Goal: Task Accomplishment & Management: Manage account settings

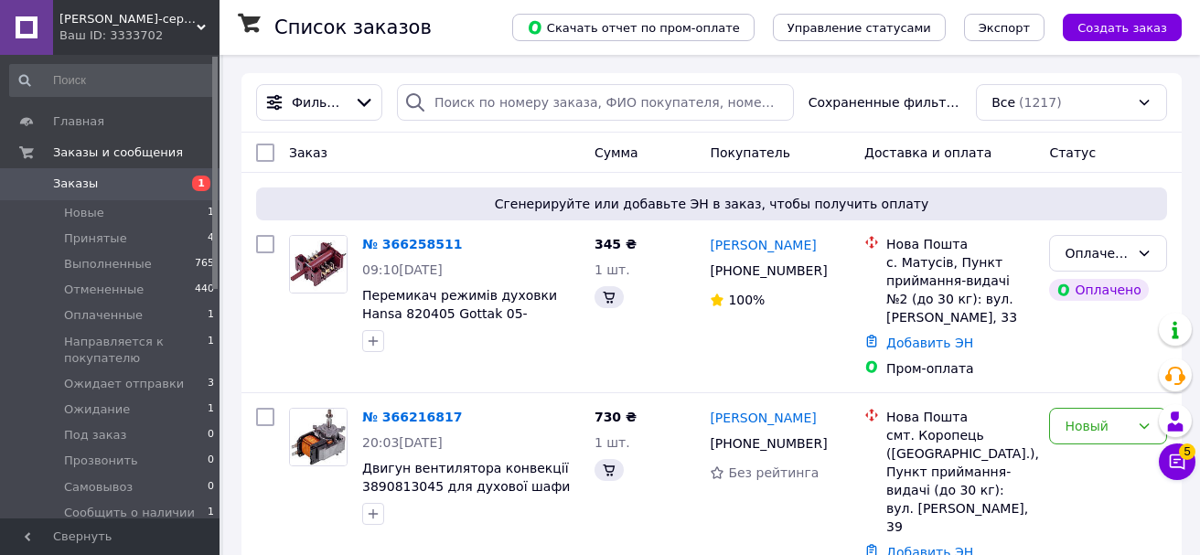
click at [1169, 467] on icon at bounding box center [1177, 462] width 18 height 18
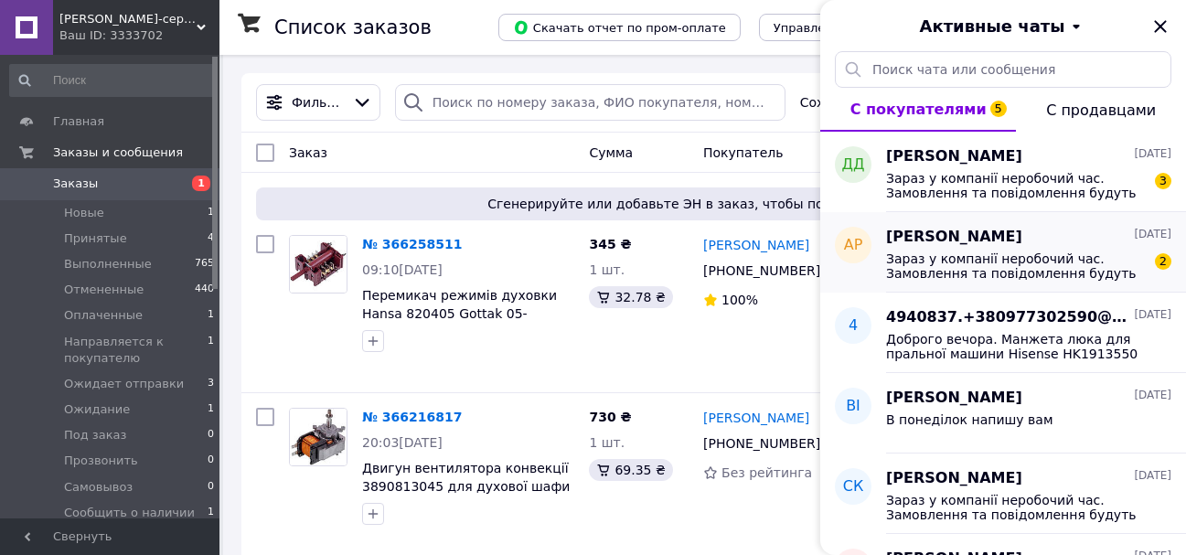
click at [1056, 266] on span "Зараз у компанії неробочий час. Замовлення та повідомлення будуть оброблені з 1…" at bounding box center [1016, 266] width 260 height 29
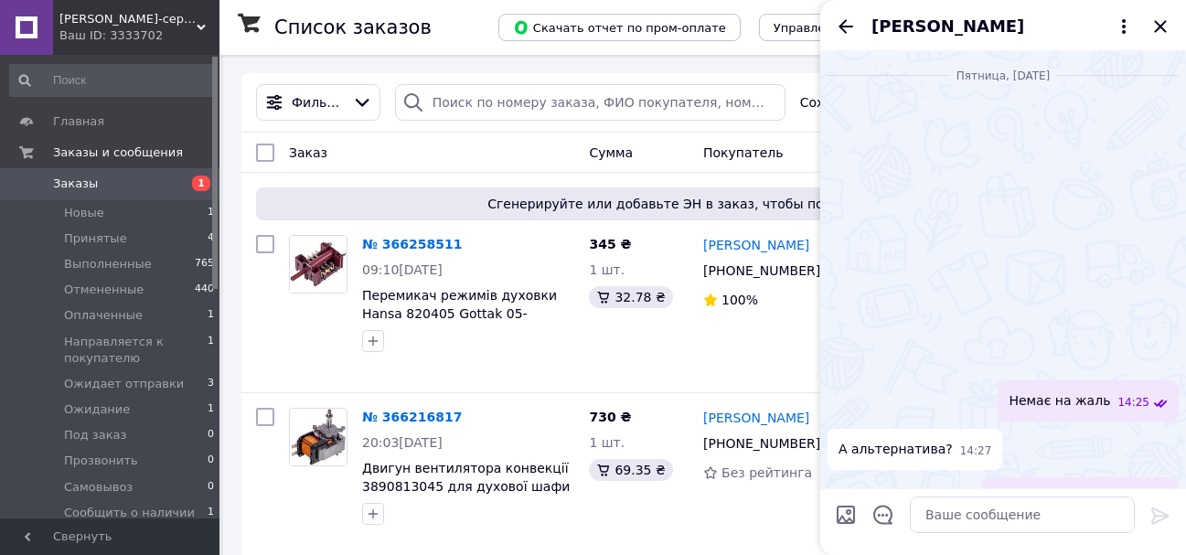
scroll to position [285, 0]
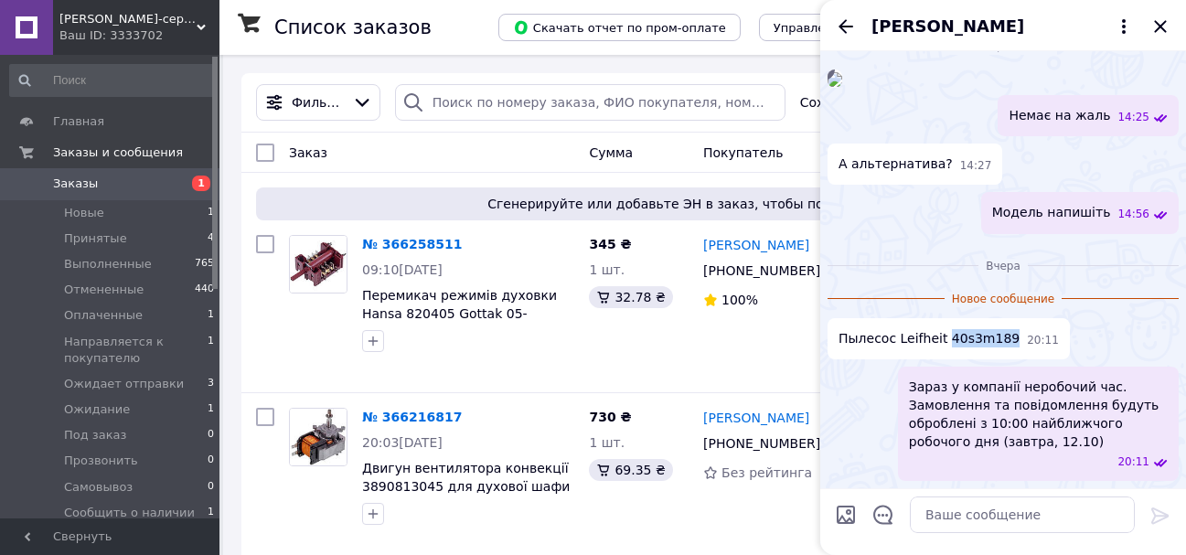
drag, startPoint x: 939, startPoint y: 336, endPoint x: 995, endPoint y: 342, distance: 57.1
click at [995, 342] on span "Пылесос Leifheit 40s3m189" at bounding box center [929, 338] width 181 height 19
copy span "40s3m189"
click at [998, 508] on textarea at bounding box center [1022, 515] width 225 height 37
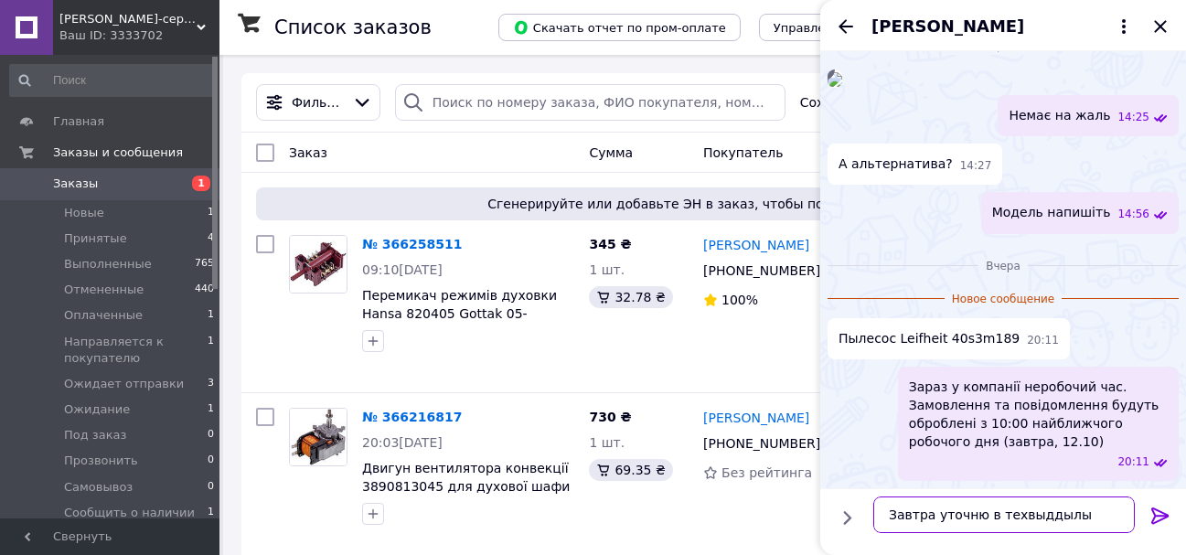
click at [1020, 516] on textarea "Завтра уточню в техвыддылы" at bounding box center [1005, 515] width 262 height 37
click at [1038, 515] on textarea "Завтра уточню в техвіддылы" at bounding box center [1005, 515] width 262 height 37
click at [1054, 516] on textarea "Завтра уточню в техвідділы" at bounding box center [1005, 515] width 262 height 37
type textarea "Завтра уточню в техвідділі"
click at [1152, 517] on icon at bounding box center [1161, 516] width 22 height 22
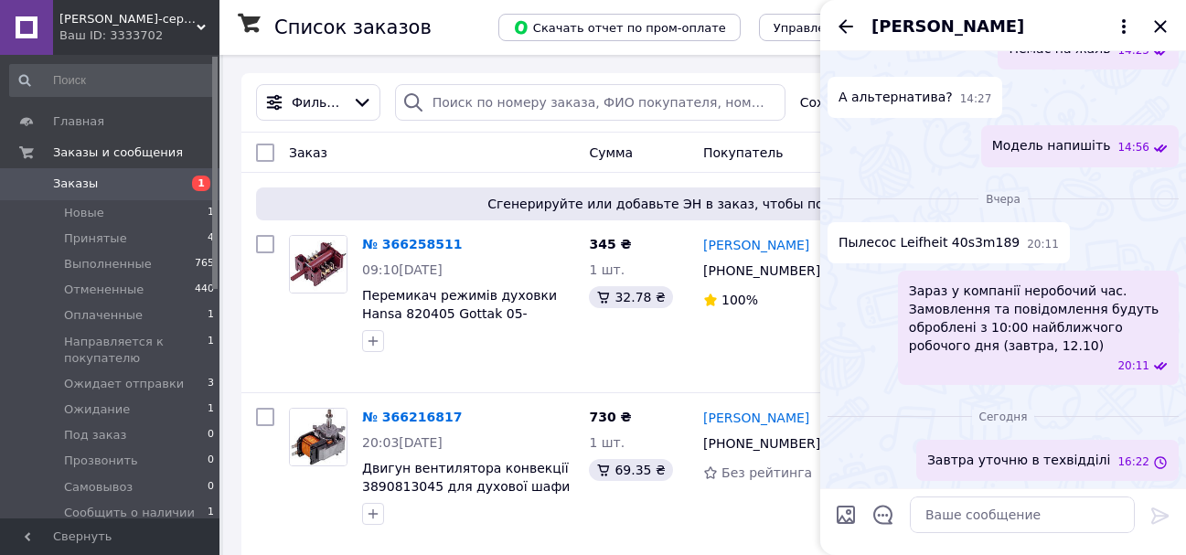
scroll to position [352, 0]
click at [1167, 33] on icon "Закрыть" at bounding box center [1161, 27] width 22 height 22
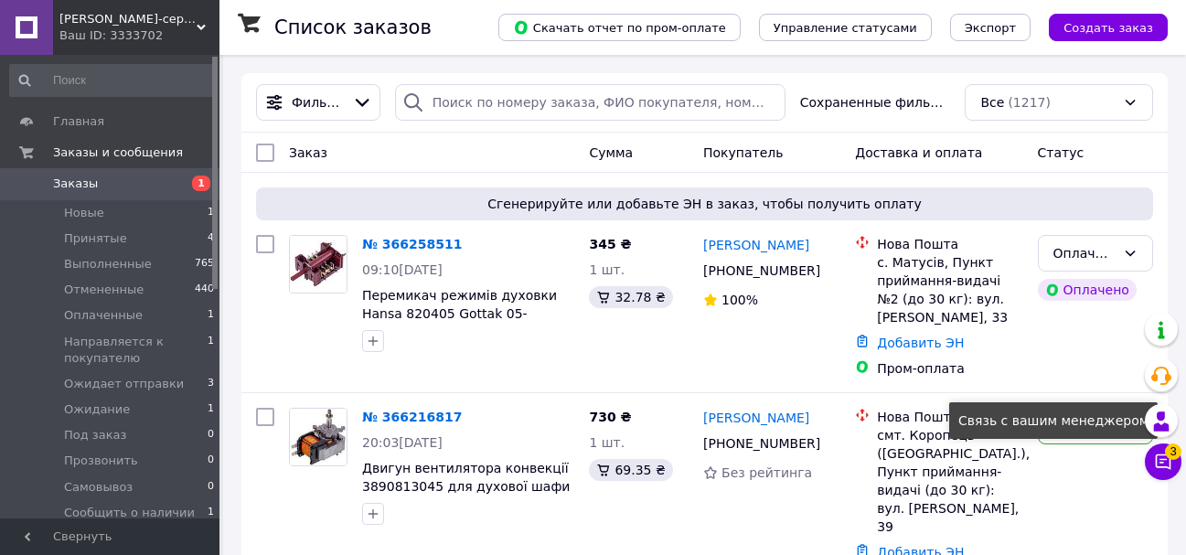
click at [1157, 453] on icon at bounding box center [1163, 462] width 18 height 18
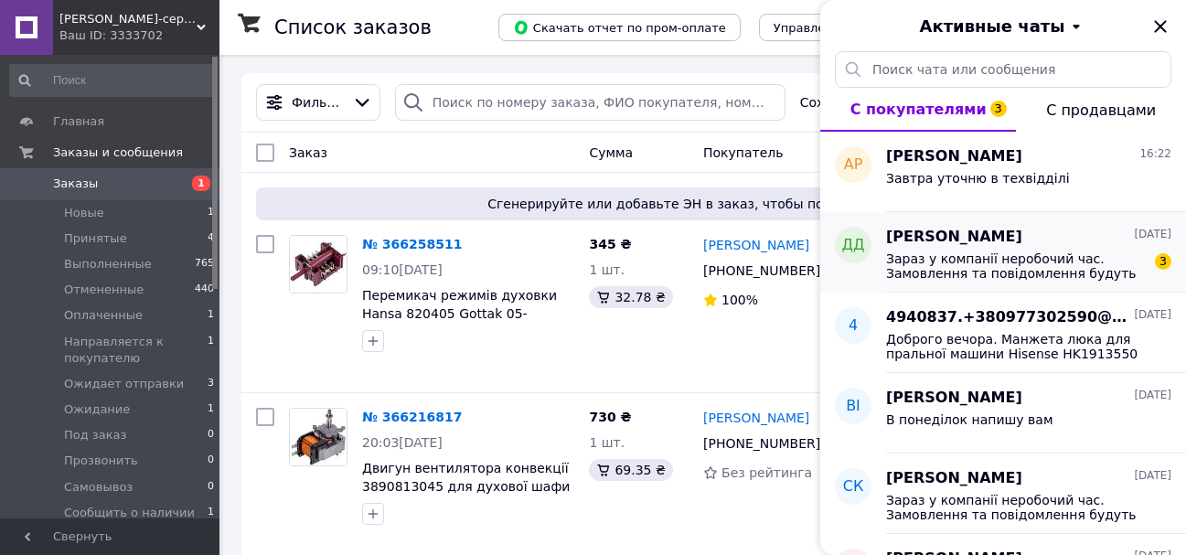
click at [920, 248] on div "Зараз у компанії неробочий час. Замовлення та повідомлення будуть оброблені з 1…" at bounding box center [1028, 264] width 285 height 33
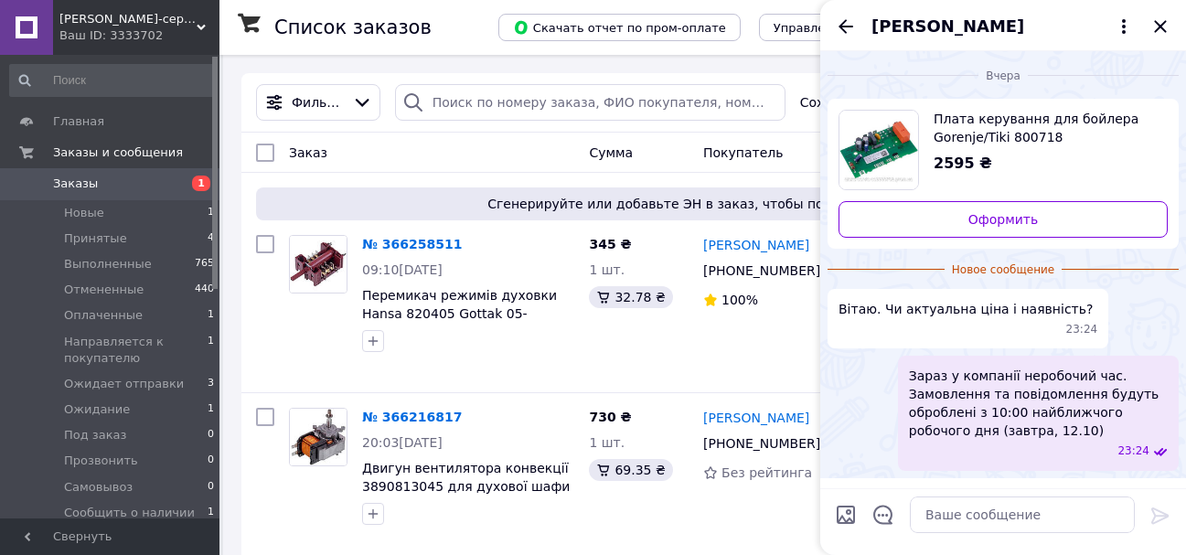
scroll to position [38, 0]
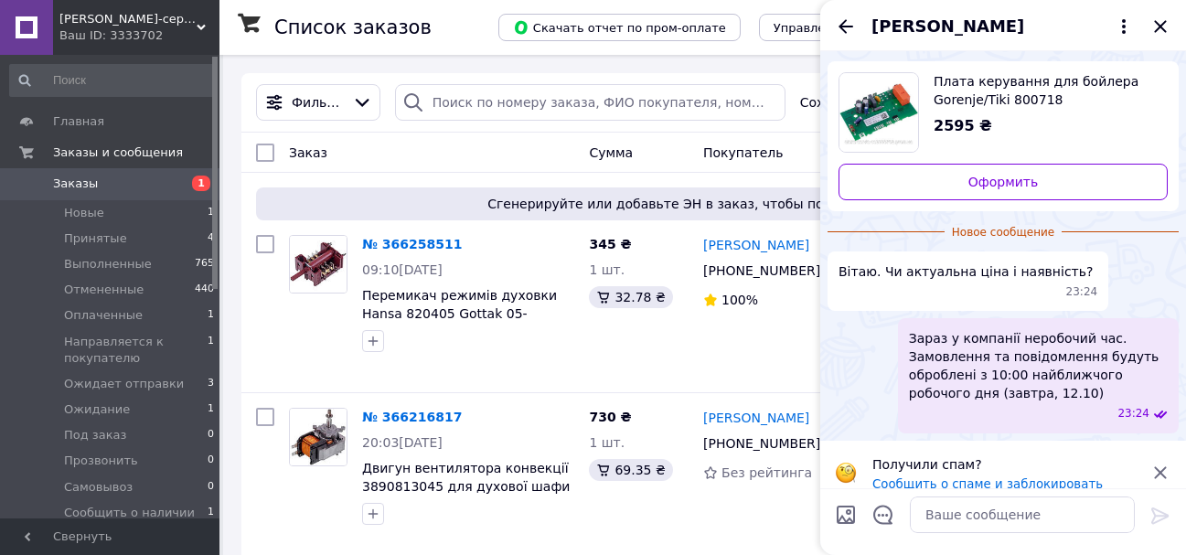
click at [1163, 462] on icon at bounding box center [1161, 473] width 22 height 22
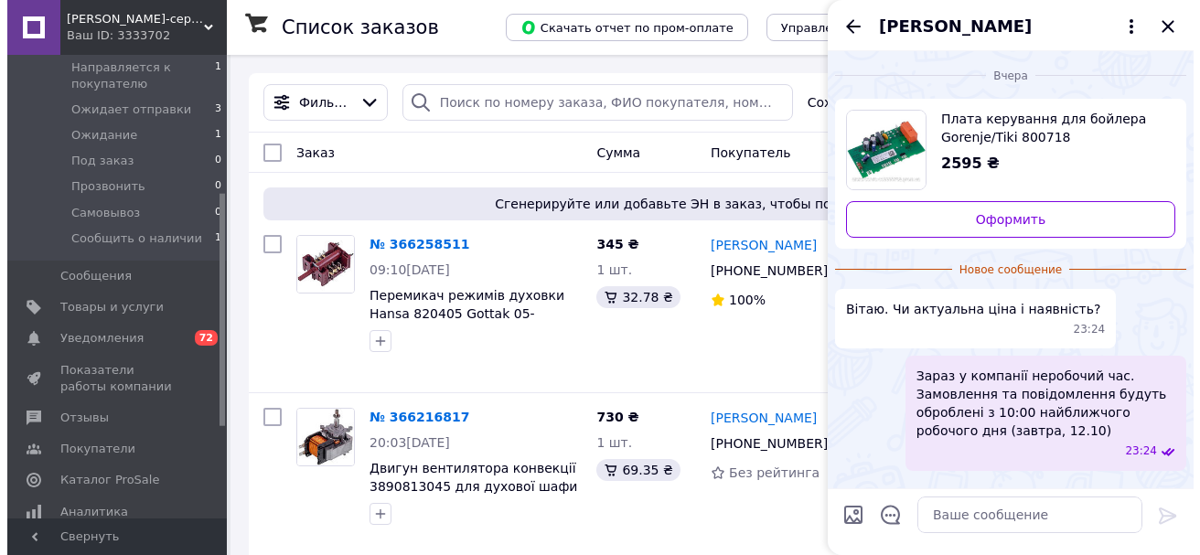
scroll to position [456, 0]
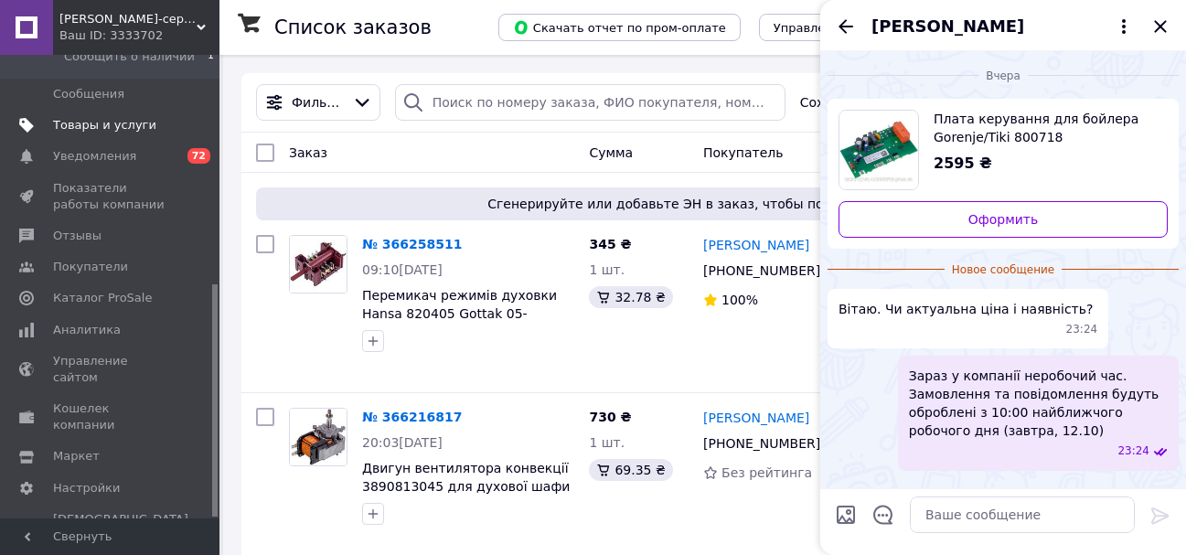
click at [103, 132] on span "Товары и услуги" at bounding box center [104, 125] width 103 height 16
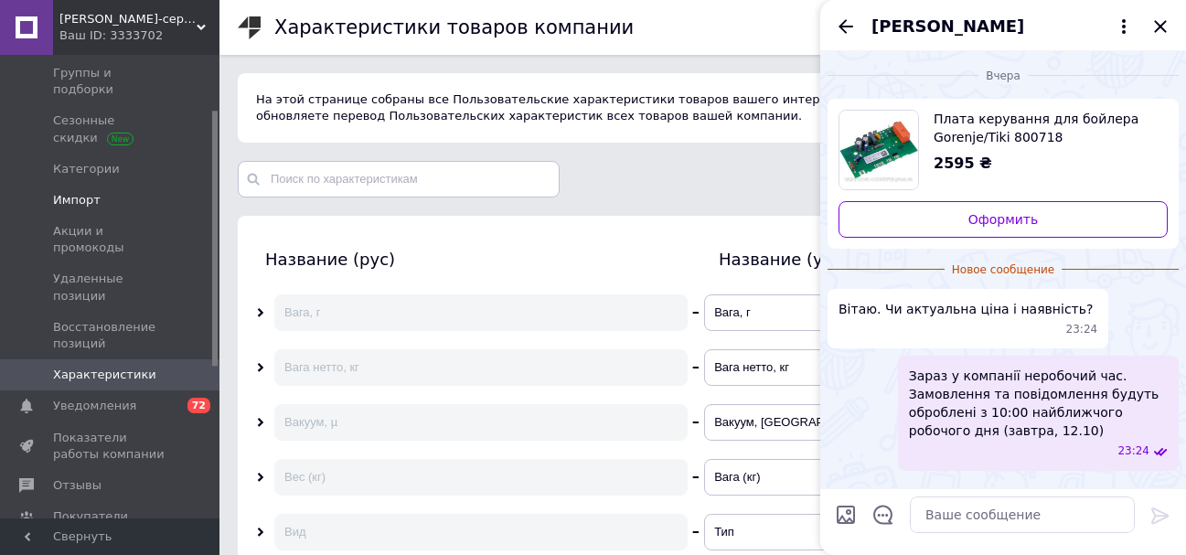
scroll to position [99, 0]
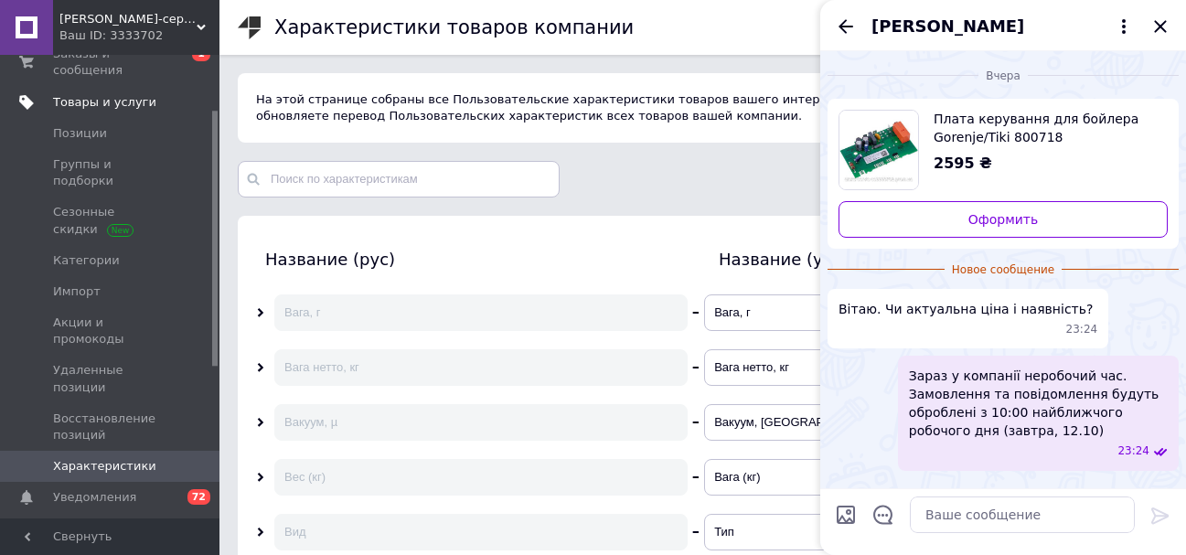
click at [113, 94] on span "Товары и услуги" at bounding box center [104, 102] width 103 height 16
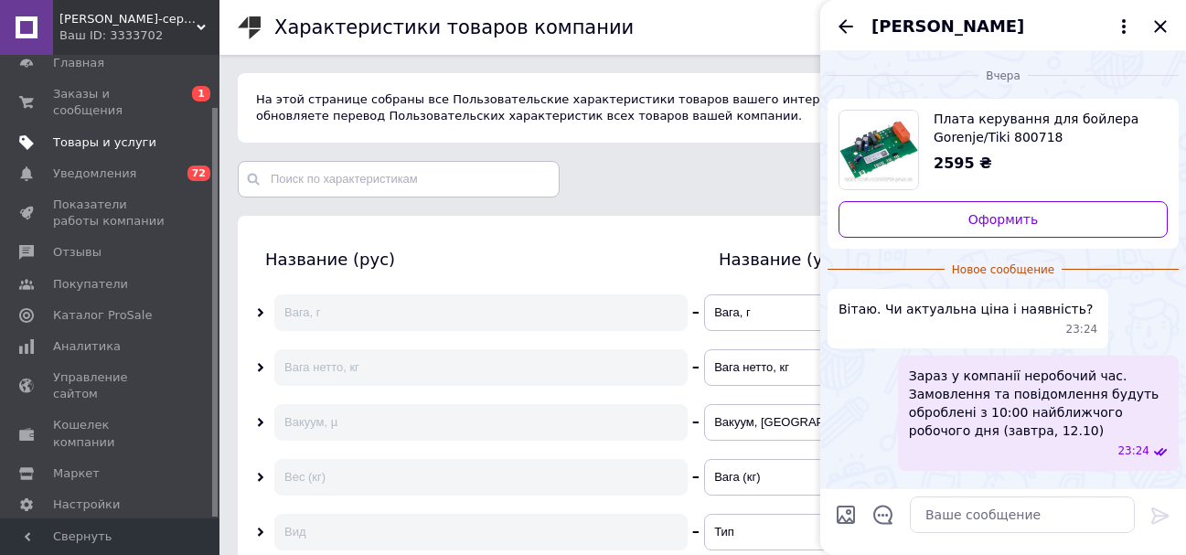
click at [113, 134] on span "Товары и услуги" at bounding box center [104, 142] width 103 height 16
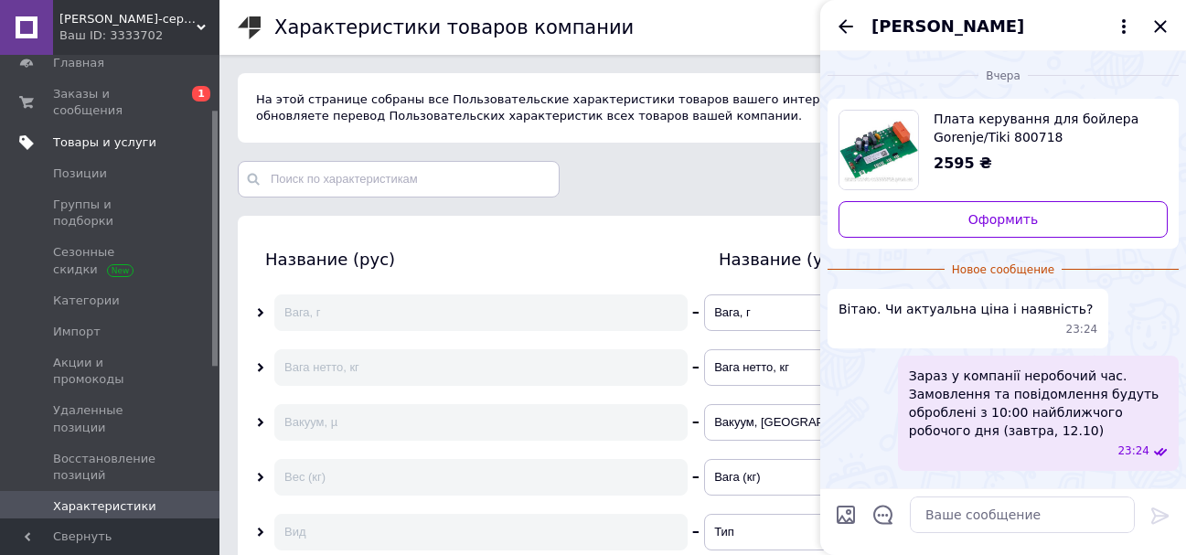
scroll to position [99, 0]
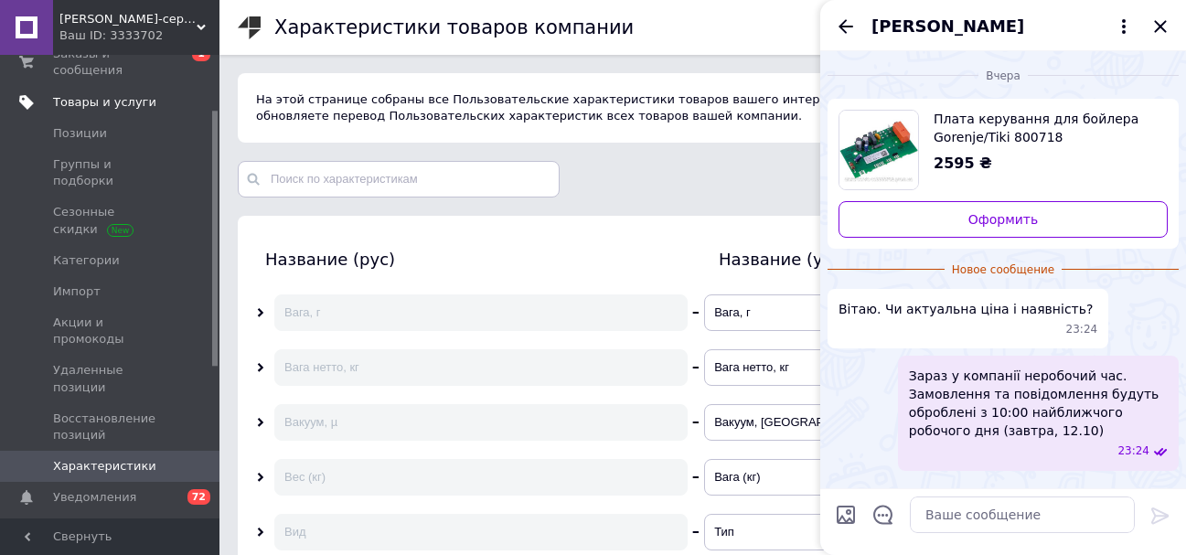
click at [129, 94] on span "Товары и услуги" at bounding box center [104, 102] width 103 height 16
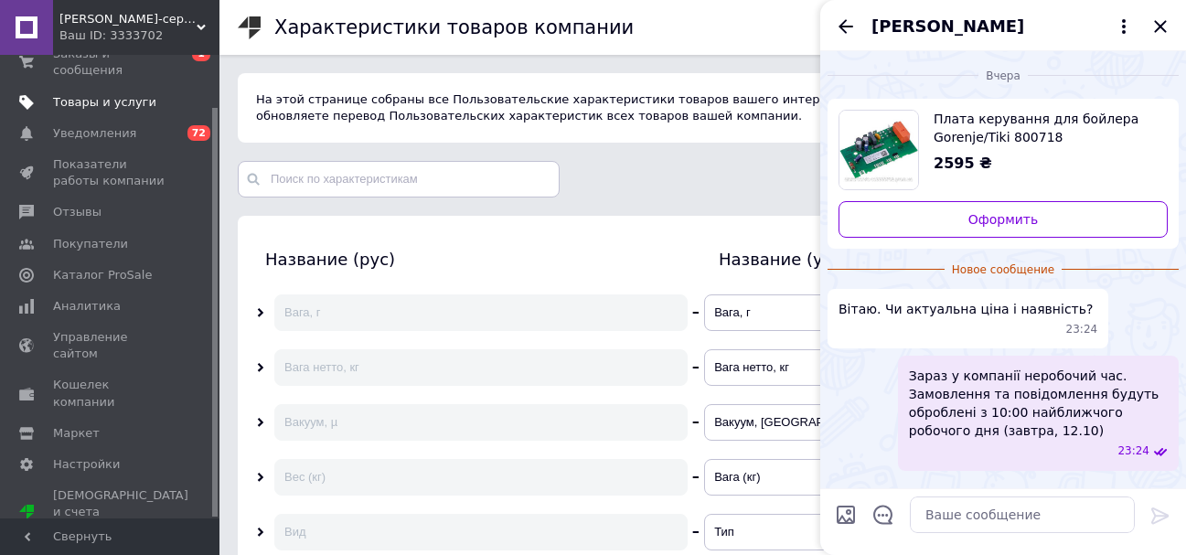
scroll to position [59, 0]
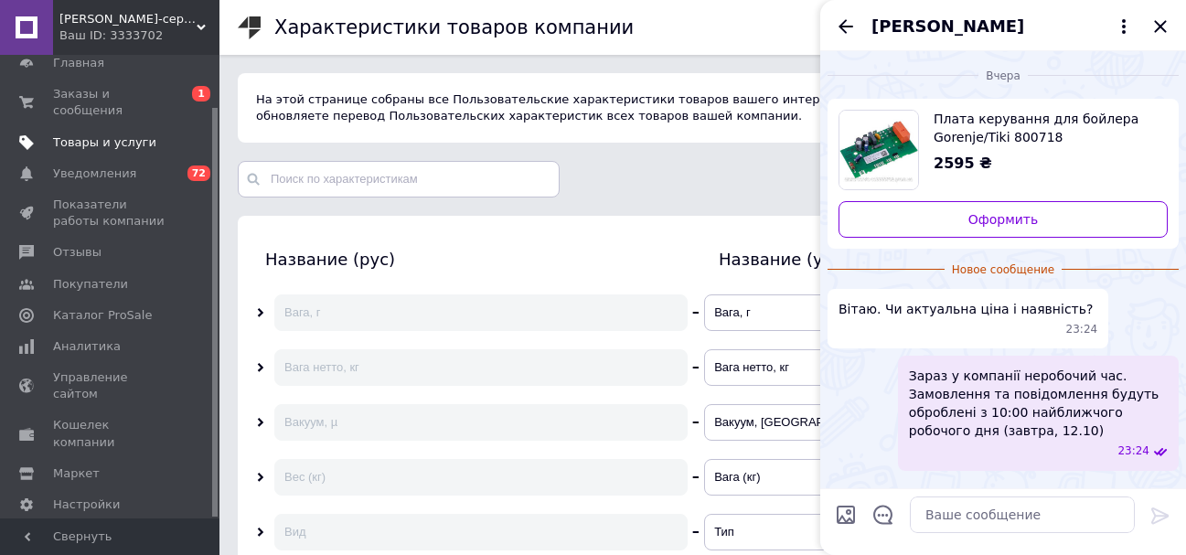
click at [105, 134] on span "Товары и услуги" at bounding box center [104, 142] width 103 height 16
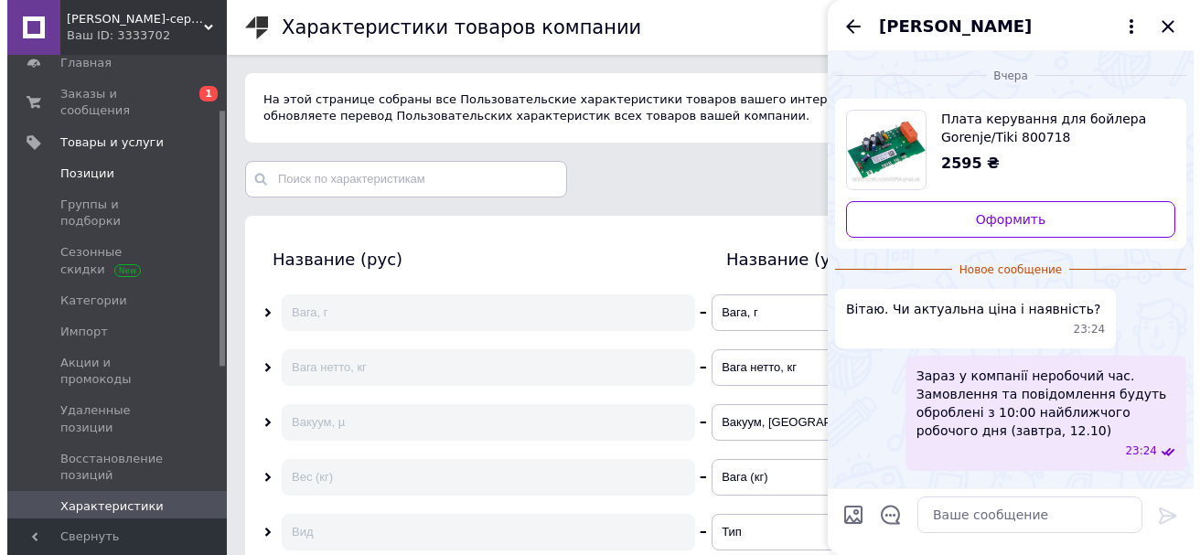
scroll to position [99, 0]
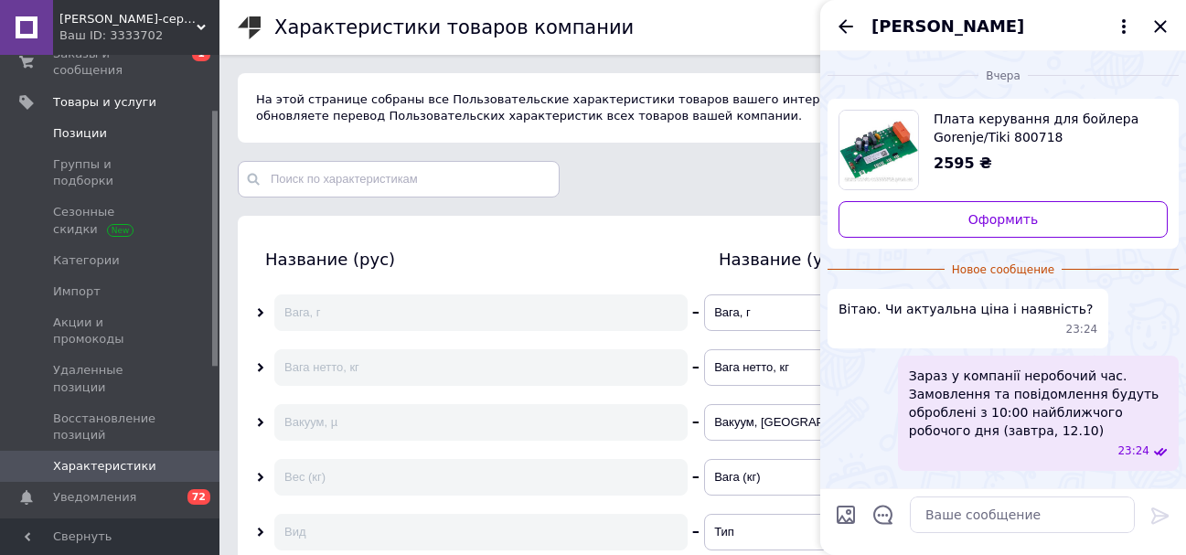
click at [77, 118] on link "Позиции" at bounding box center [112, 133] width 225 height 31
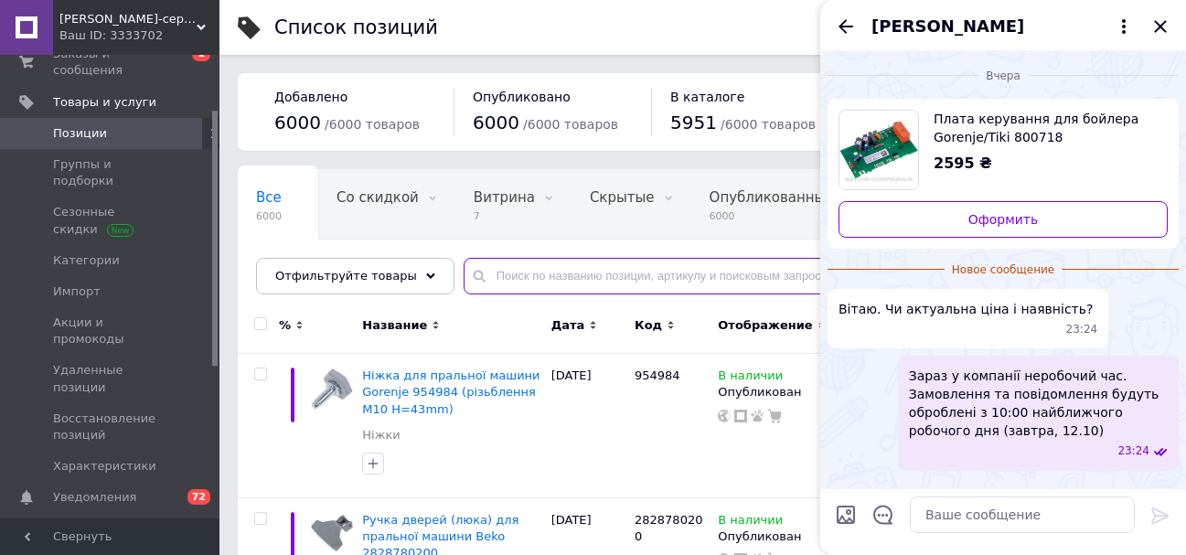
click at [485, 283] on input "text" at bounding box center [807, 276] width 686 height 37
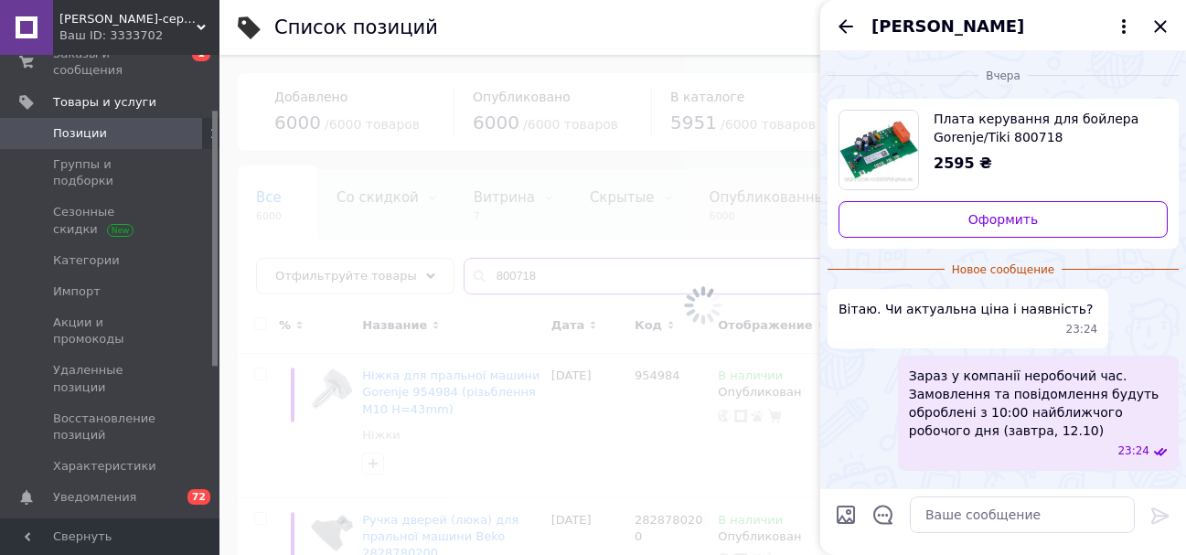
type input "800718"
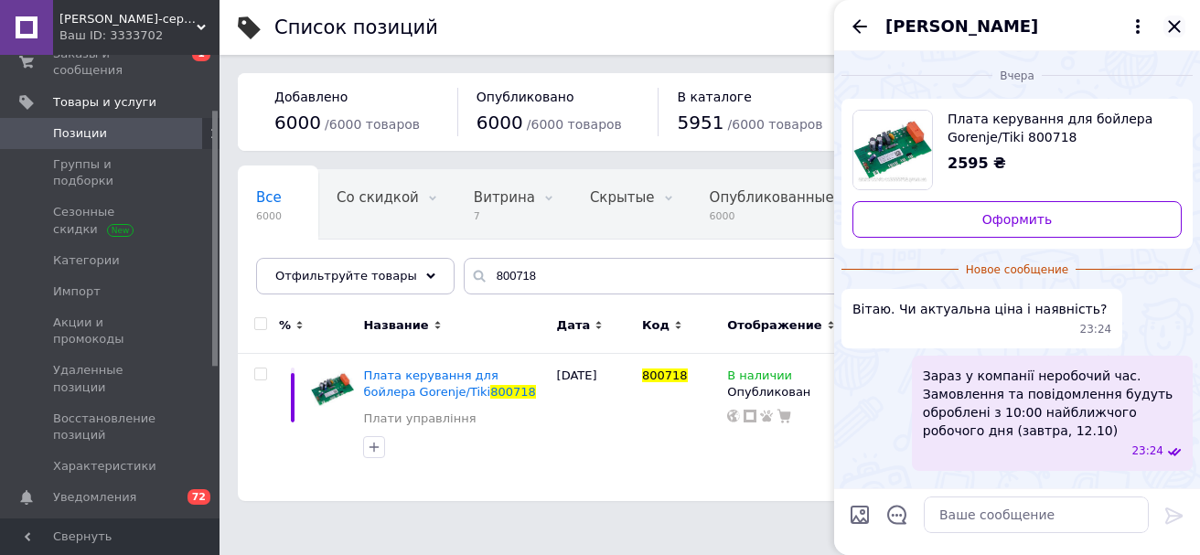
click at [1172, 28] on icon "Закрыть" at bounding box center [1174, 26] width 12 height 12
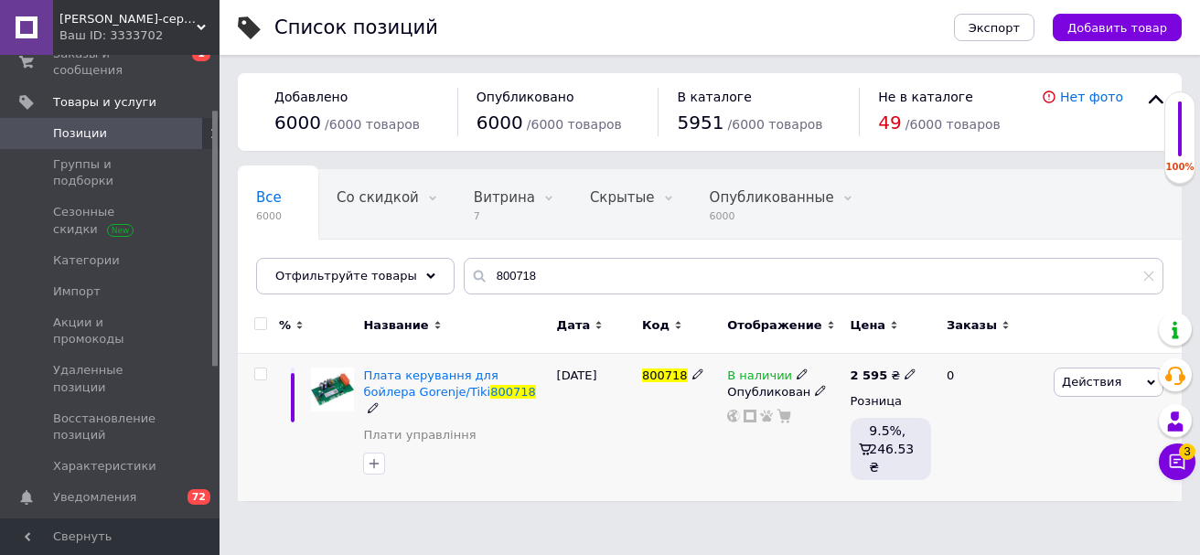
click at [905, 373] on use at bounding box center [910, 375] width 10 height 10
drag, startPoint x: 967, startPoint y: 367, endPoint x: 913, endPoint y: 367, distance: 54.0
click at [914, 367] on div "Цена 2595 Валюта ₴ $ € CHF £ ¥ PLN ₸ MDL HUF KGS CN¥ TRY ₩ lei" at bounding box center [1038, 377] width 249 height 153
type input "4130"
click at [770, 444] on div "В наличии Опубликован" at bounding box center [784, 427] width 123 height 147
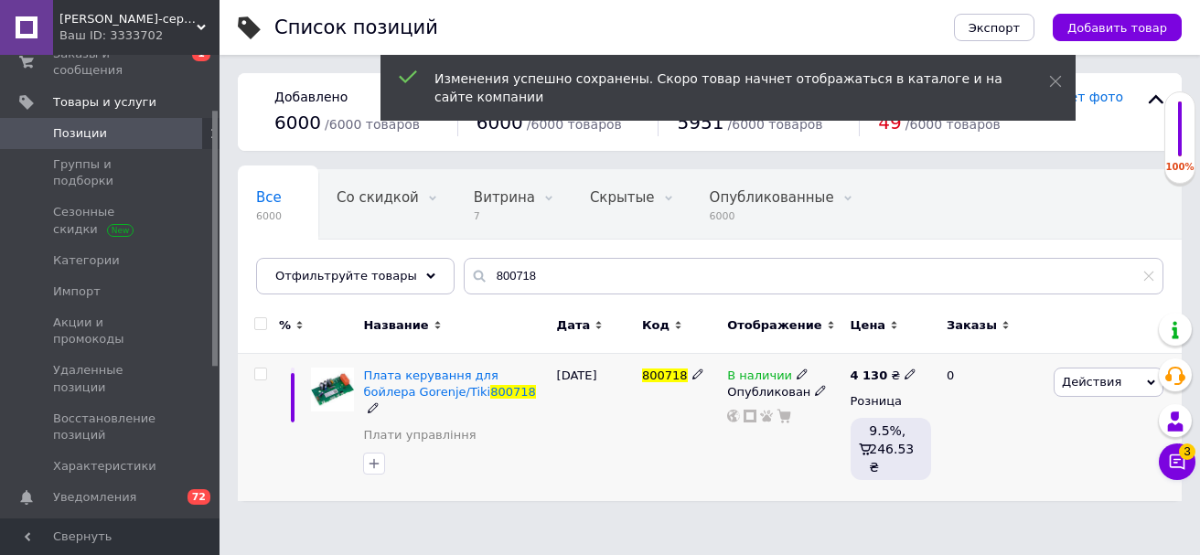
click at [797, 375] on icon at bounding box center [802, 374] width 11 height 11
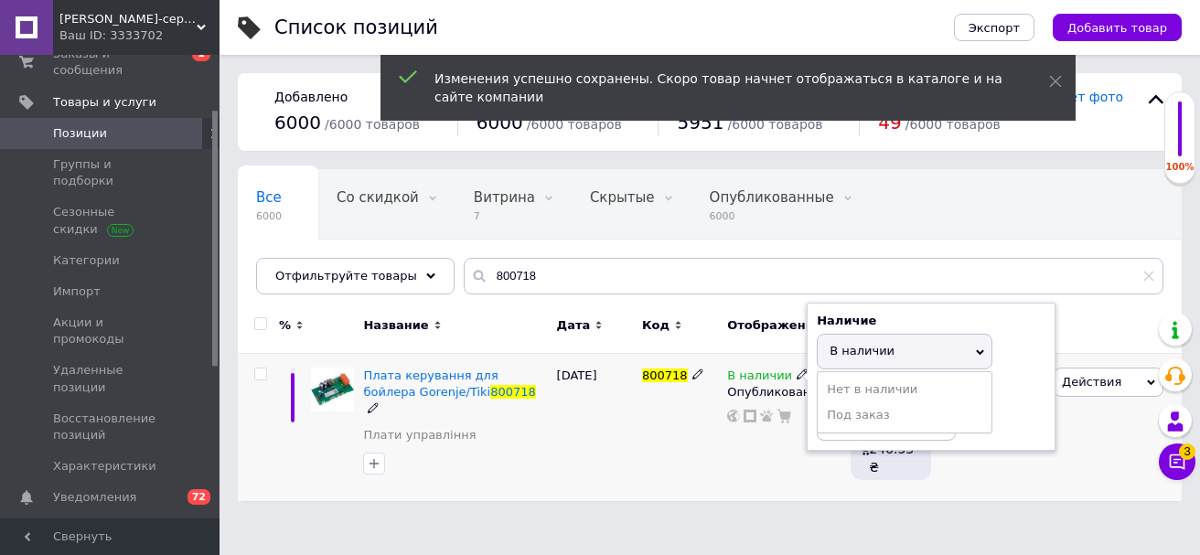
click at [846, 415] on li "Под заказ" at bounding box center [905, 416] width 174 height 26
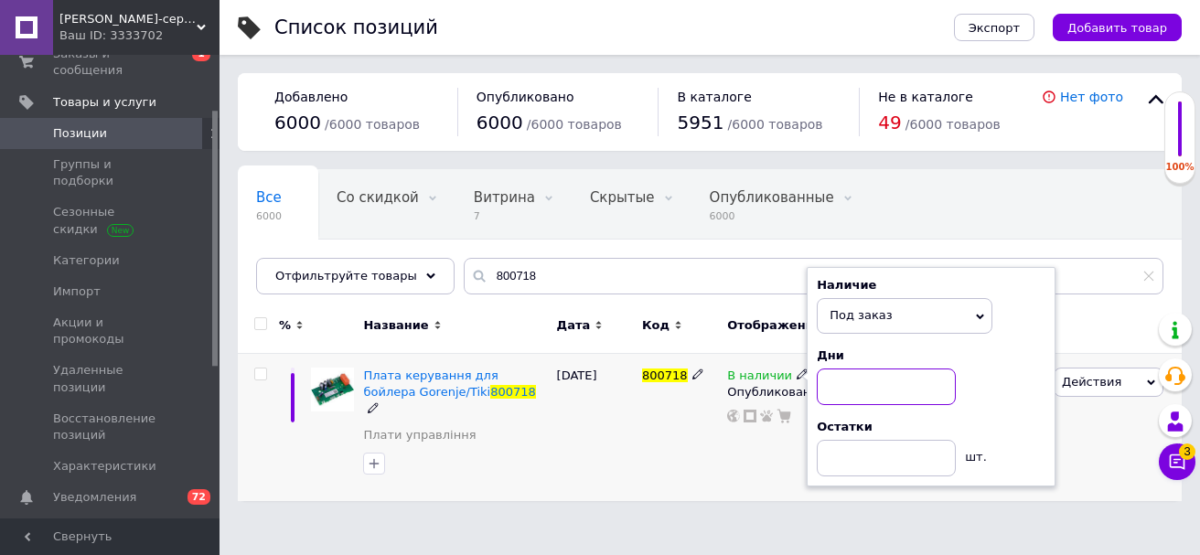
click at [839, 387] on input at bounding box center [886, 387] width 139 height 37
type input "7"
click at [722, 447] on div "800718" at bounding box center [680, 427] width 85 height 147
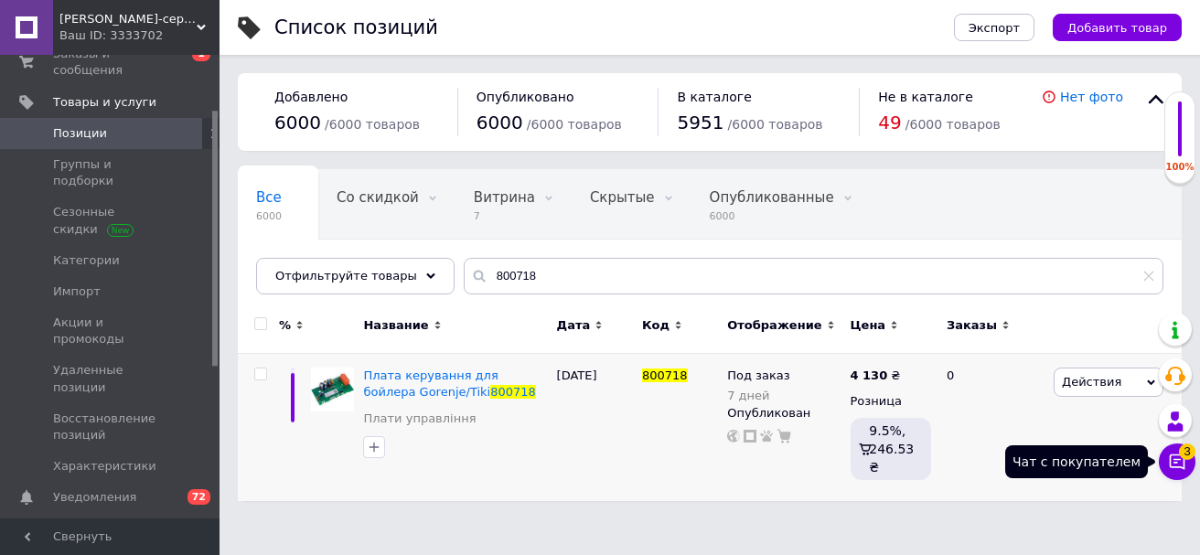
click at [1174, 463] on icon at bounding box center [1178, 463] width 16 height 16
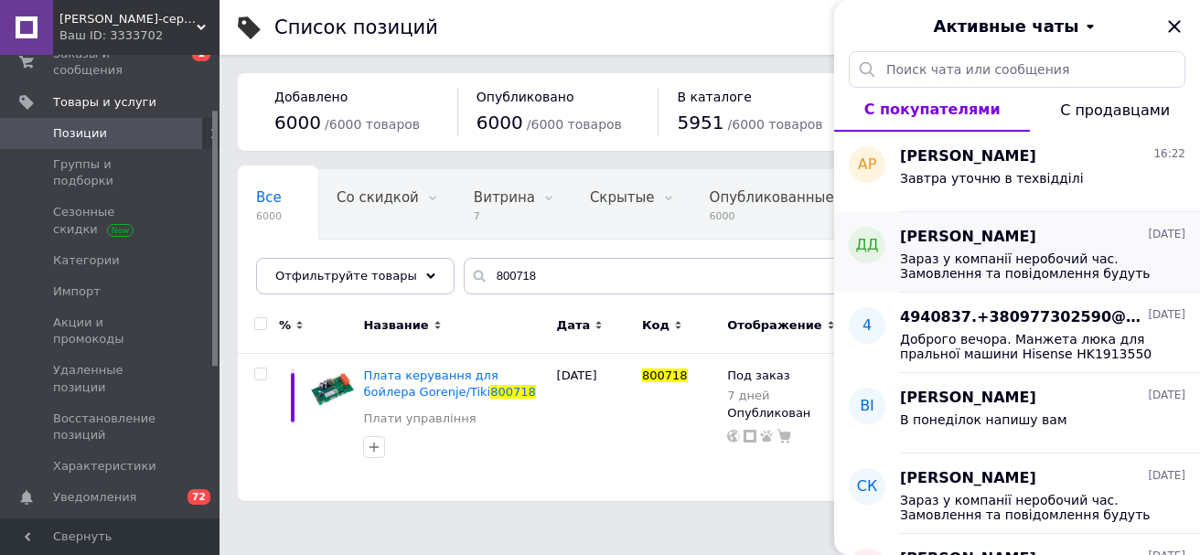
click at [989, 273] on span "Зараз у компанії неробочий час. Замовлення та повідомлення будуть оброблені з 1…" at bounding box center [1030, 266] width 260 height 29
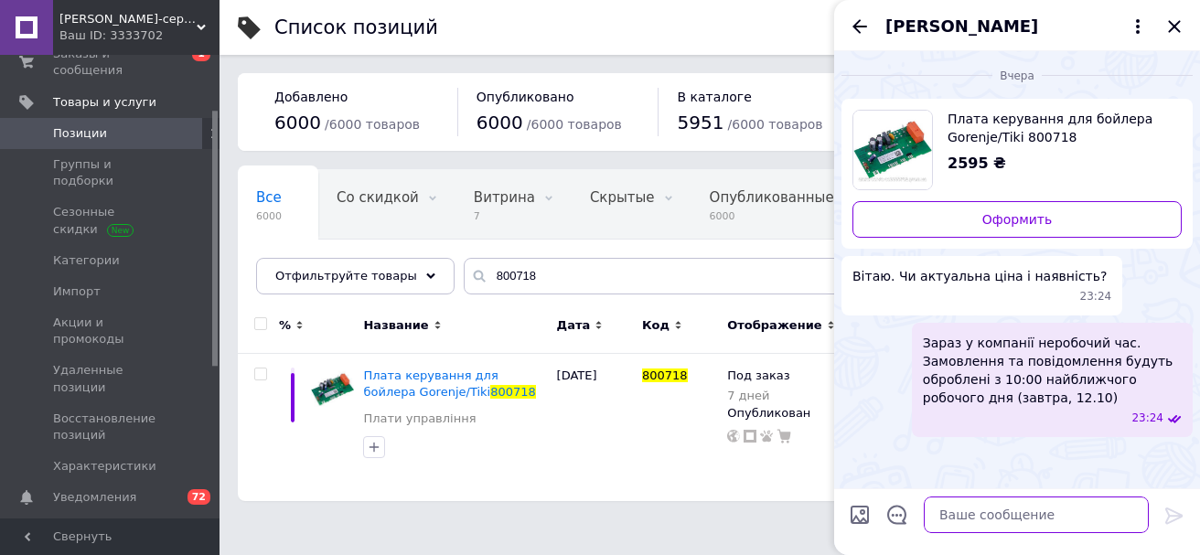
click at [937, 514] on textarea at bounding box center [1036, 515] width 225 height 37
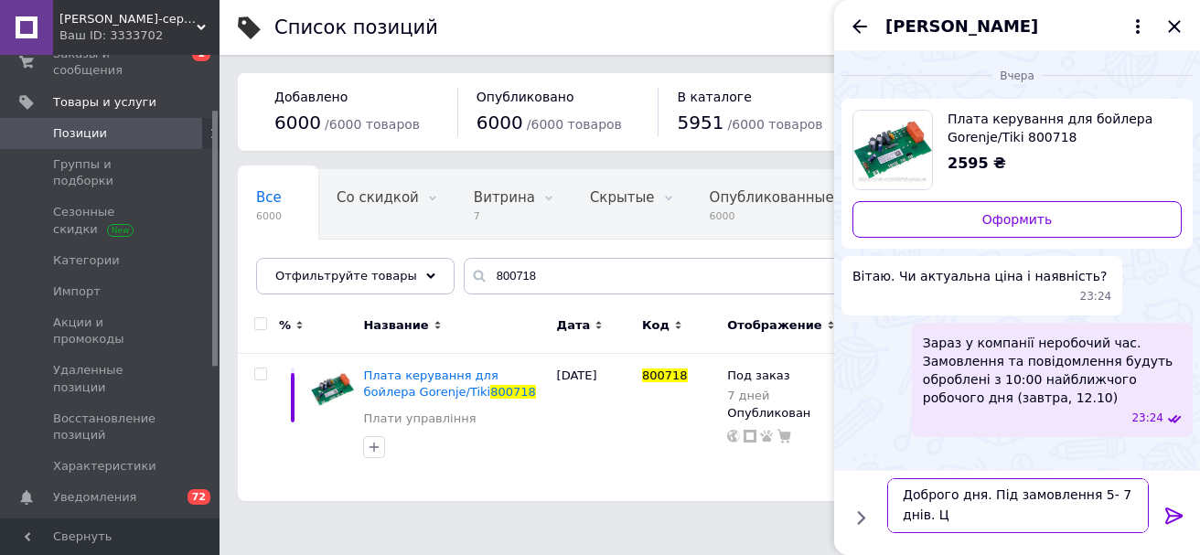
scroll to position [2, 0]
type textarea "Доброго дня. Під замовлення 5- 7 днів. Ціна 4130 грн"
click at [1169, 511] on icon at bounding box center [1175, 516] width 22 height 22
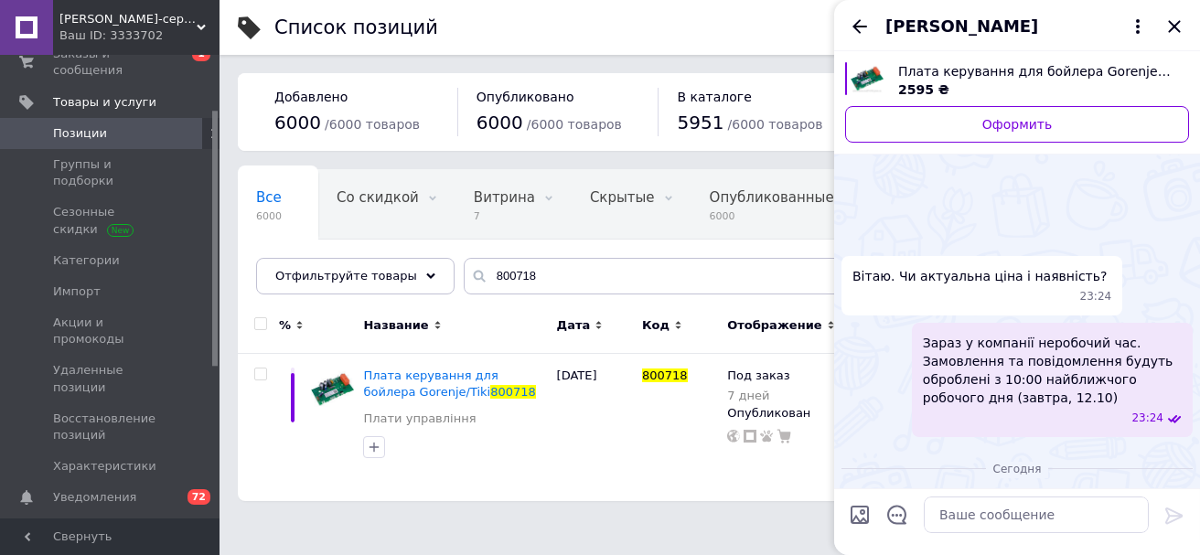
scroll to position [70, 0]
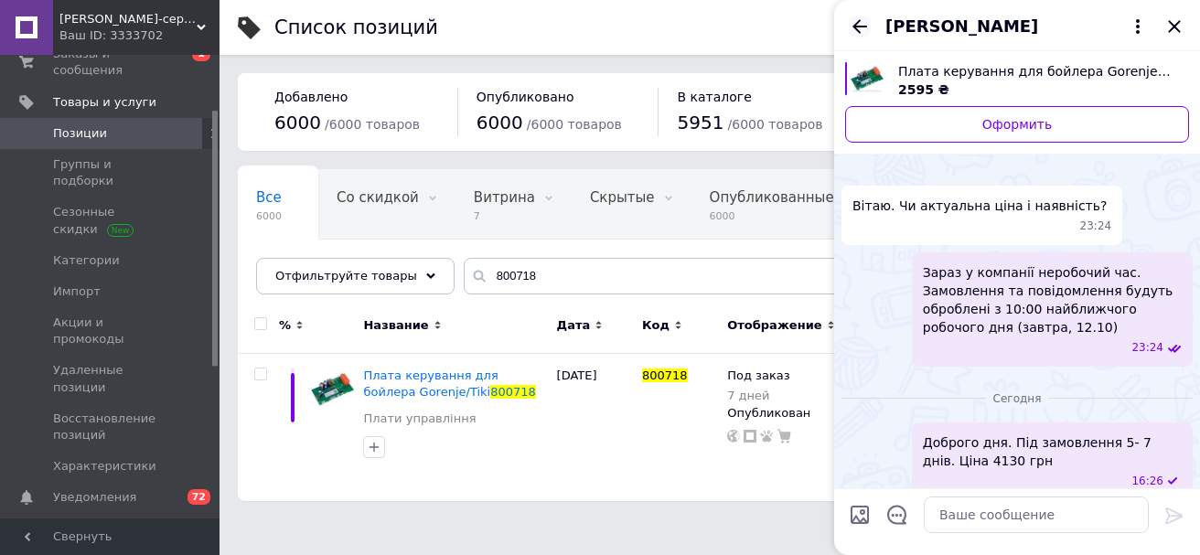
click at [864, 25] on icon "Назад" at bounding box center [860, 27] width 22 height 22
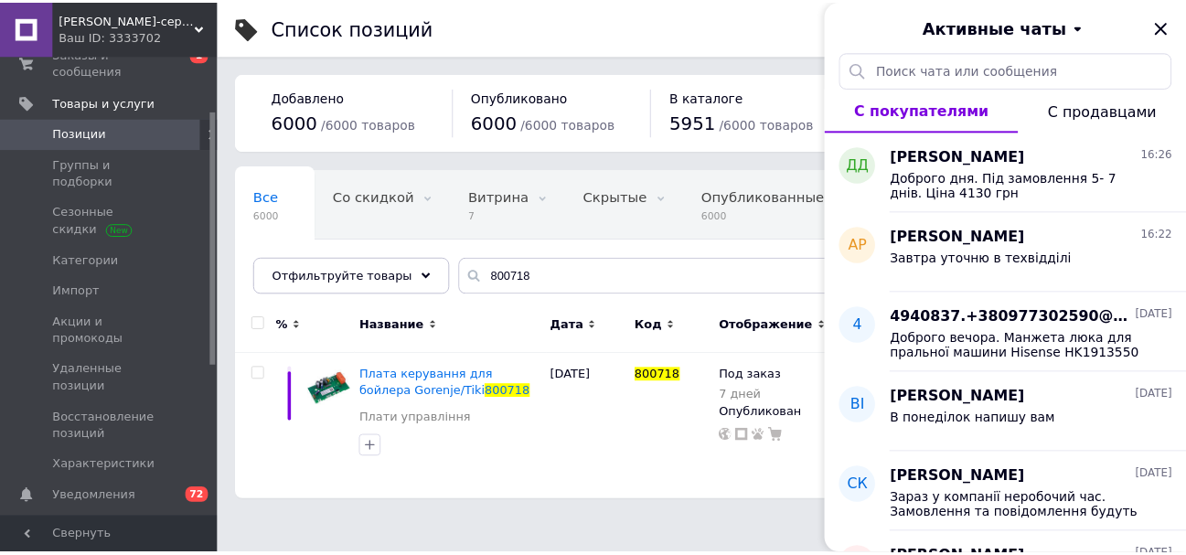
scroll to position [7, 0]
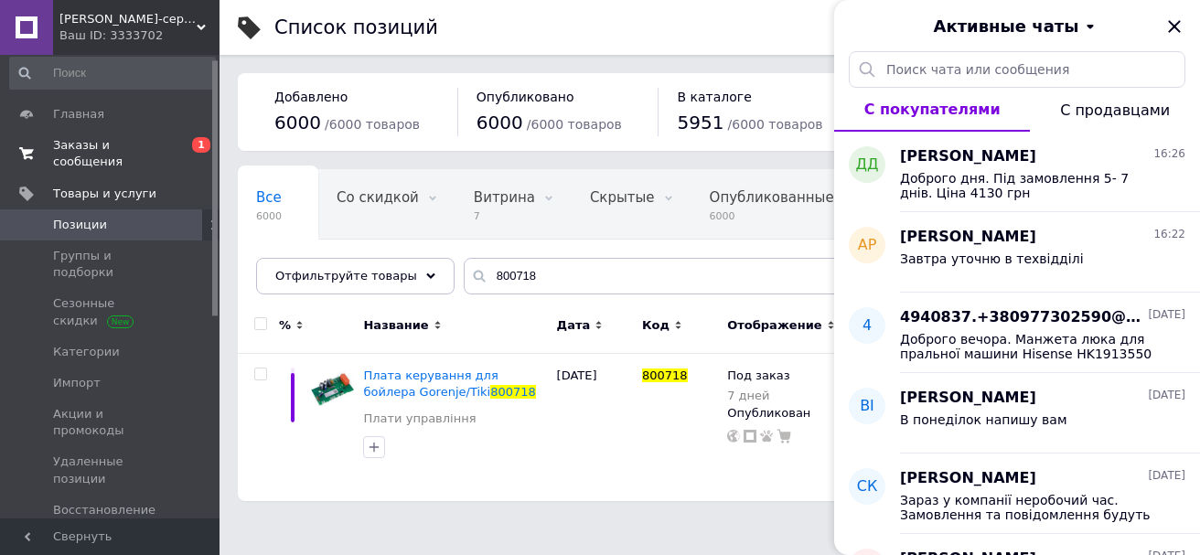
click at [151, 147] on span "Заказы и сообщения" at bounding box center [111, 153] width 116 height 33
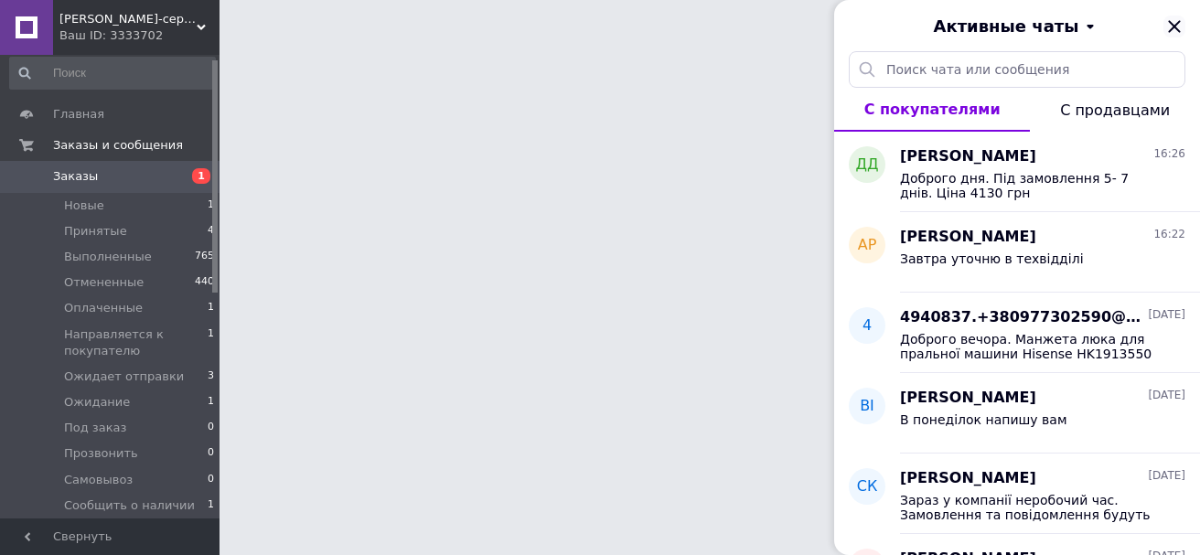
click at [1178, 33] on icon "Закрыть" at bounding box center [1175, 27] width 22 height 22
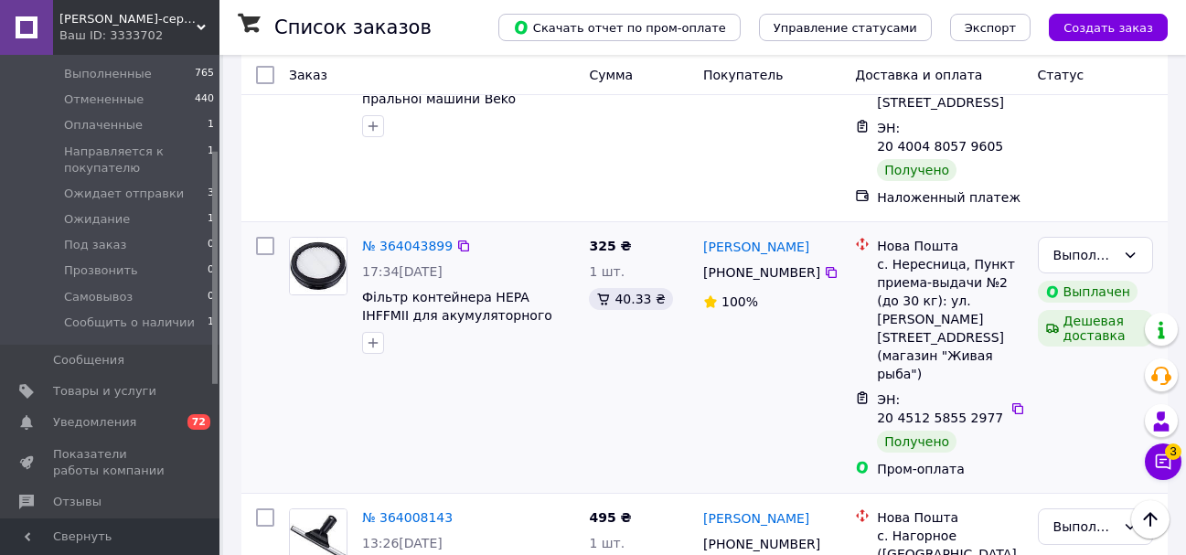
scroll to position [2013, 0]
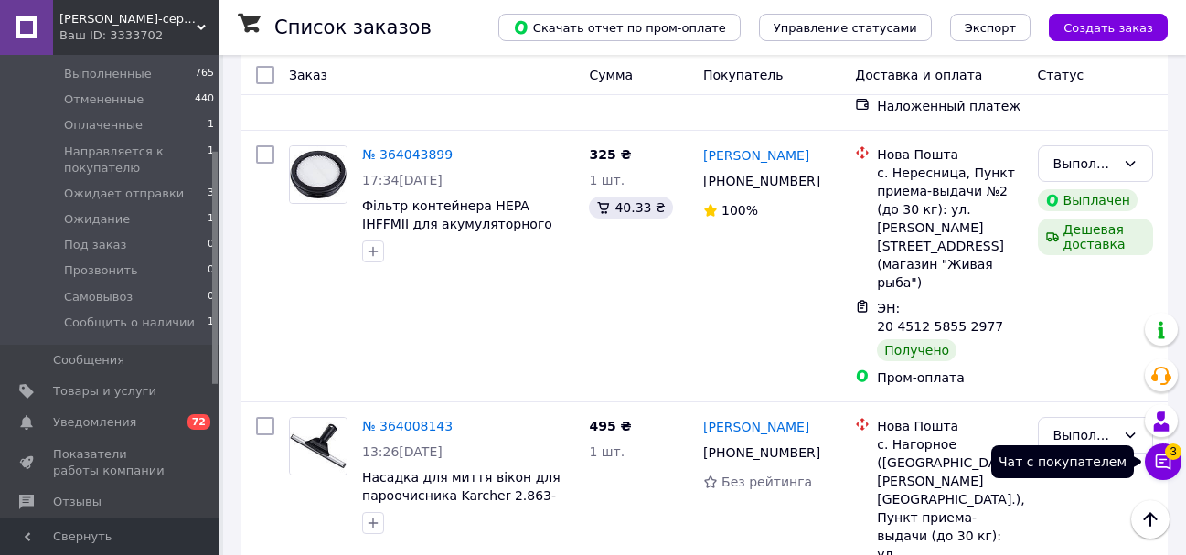
click at [1165, 463] on icon at bounding box center [1163, 462] width 18 height 18
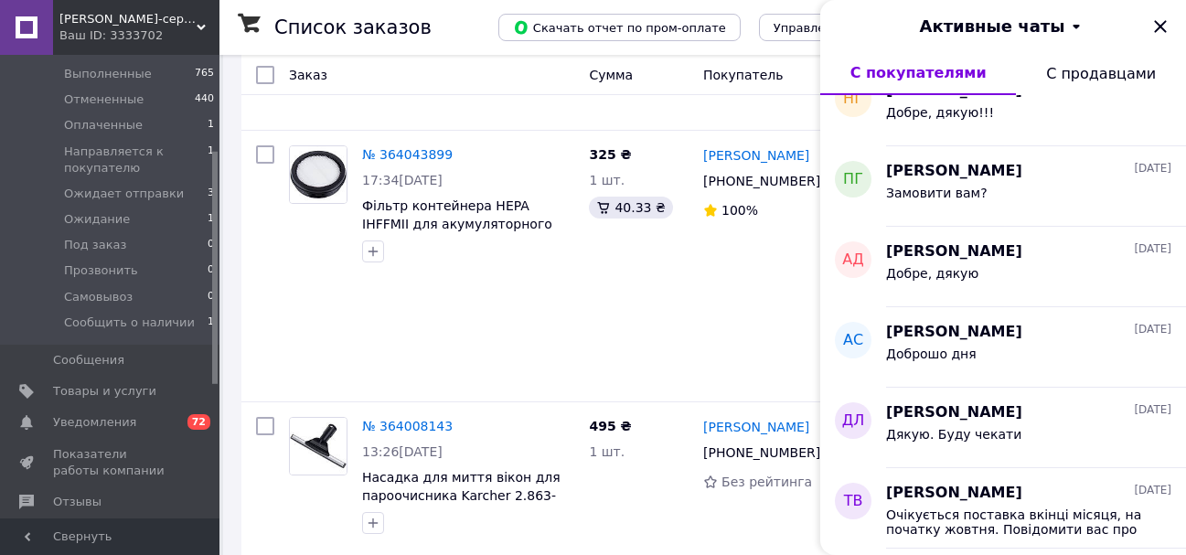
scroll to position [1006, 0]
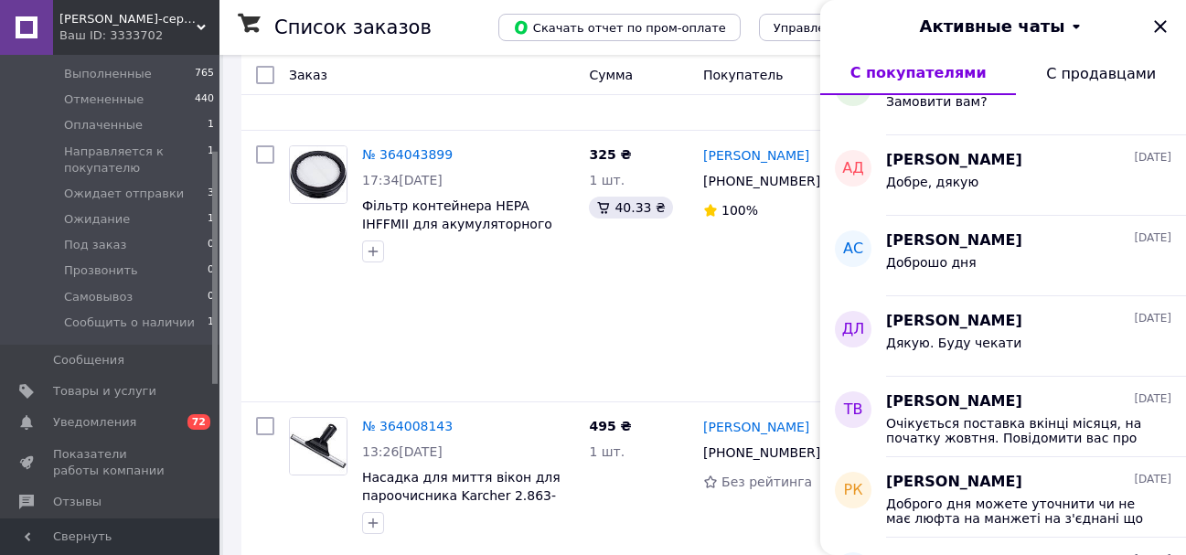
click at [1079, 73] on span "С продавцами" at bounding box center [1102, 73] width 110 height 17
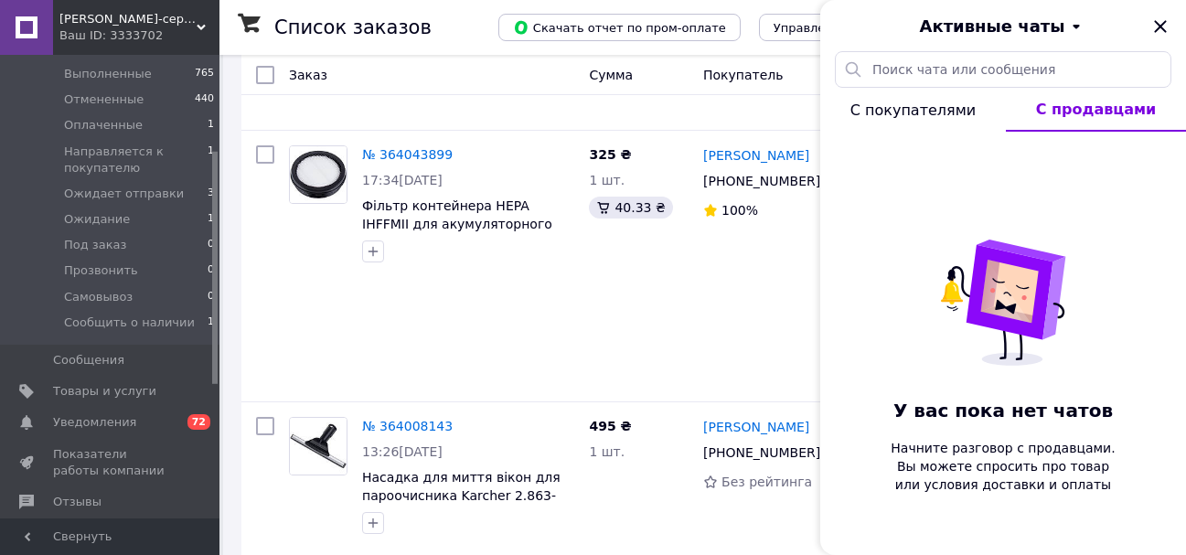
click at [897, 113] on span "С покупателями" at bounding box center [913, 110] width 125 height 17
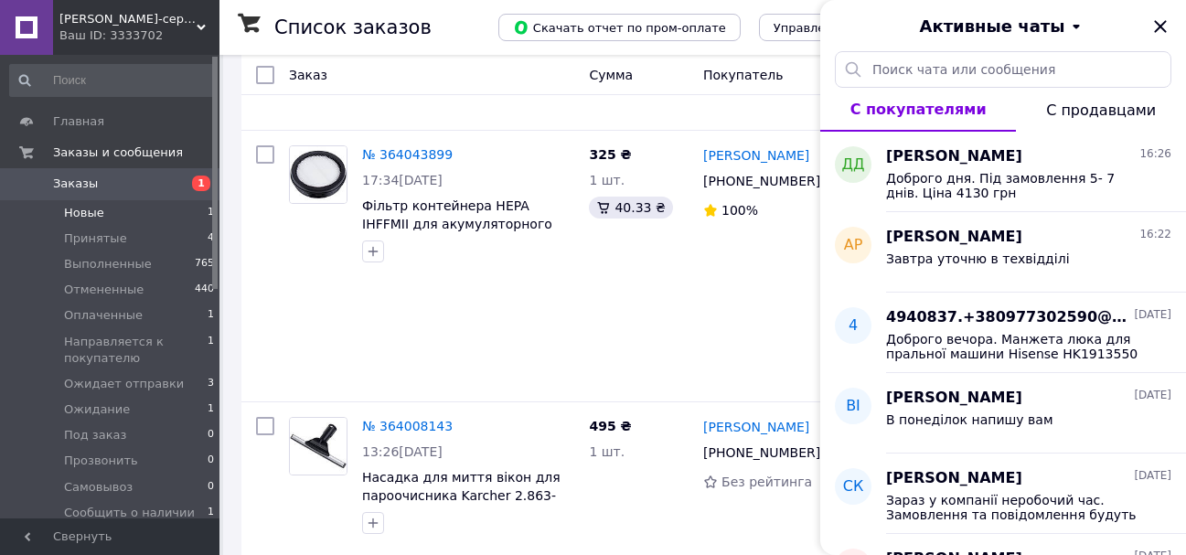
click at [167, 216] on li "Новые 1" at bounding box center [112, 213] width 225 height 26
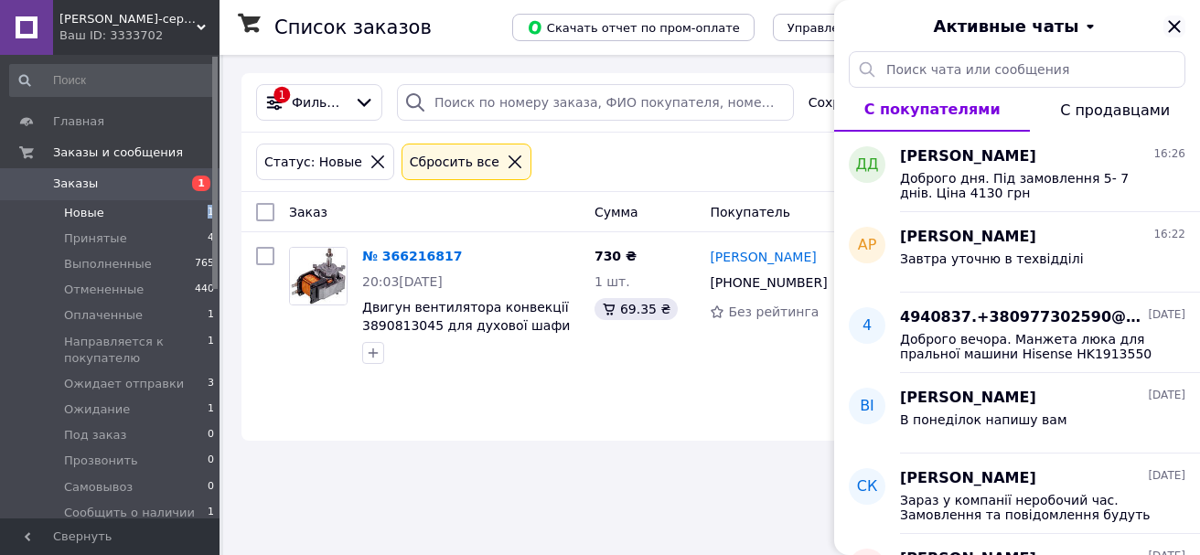
click at [1174, 28] on icon "Закрыть" at bounding box center [1174, 26] width 12 height 12
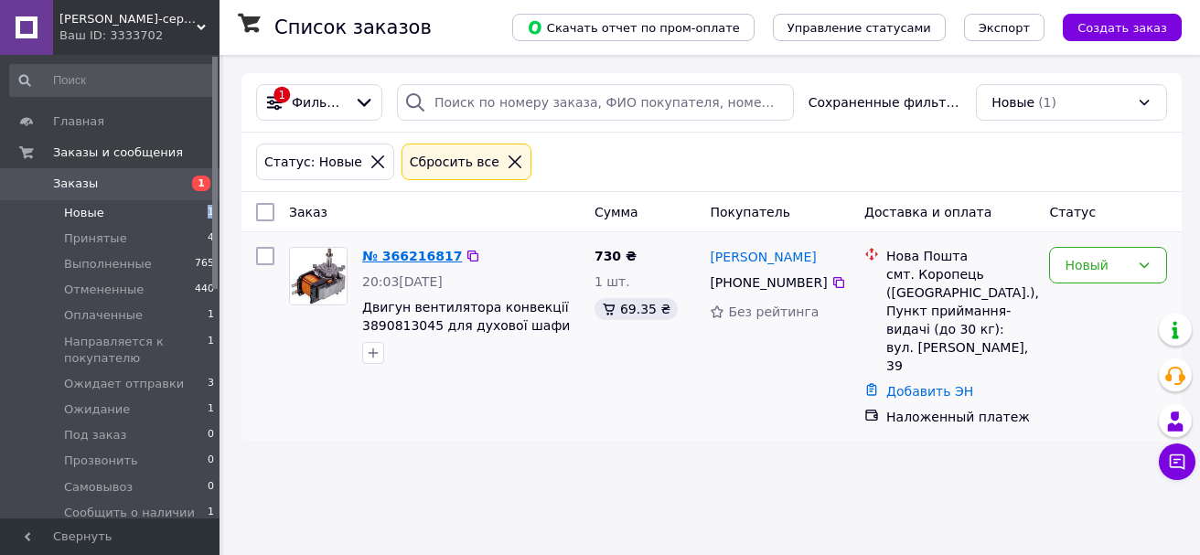
click at [375, 257] on link "№ 366216817" at bounding box center [412, 256] width 100 height 15
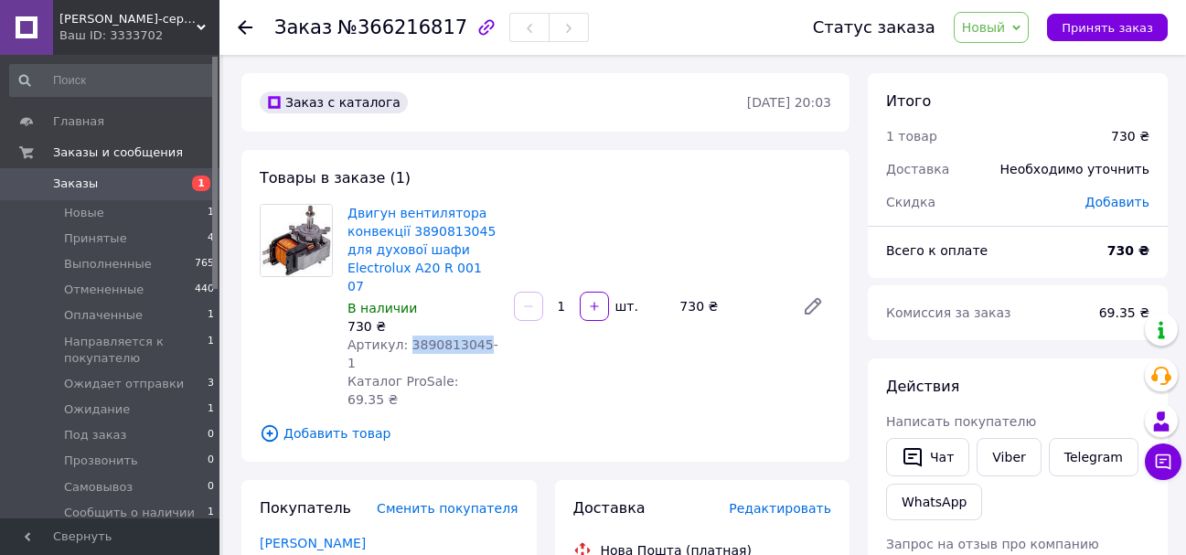
drag, startPoint x: 403, startPoint y: 327, endPoint x: 469, endPoint y: 325, distance: 65.9
click at [469, 338] on span "Артикул: 3890813045-1" at bounding box center [423, 354] width 151 height 33
copy span "3890813045"
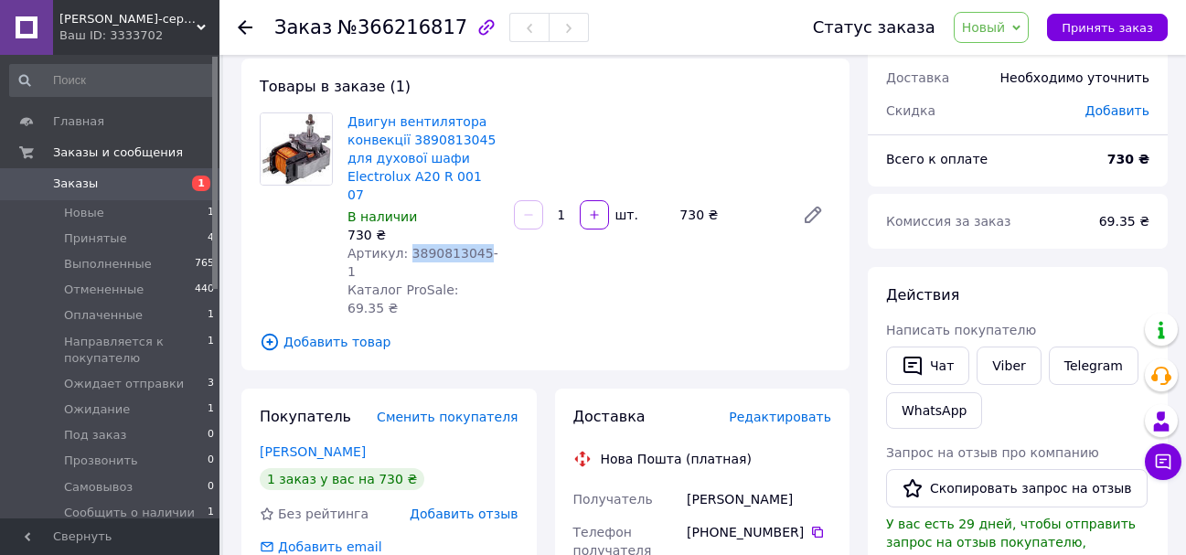
scroll to position [183, 0]
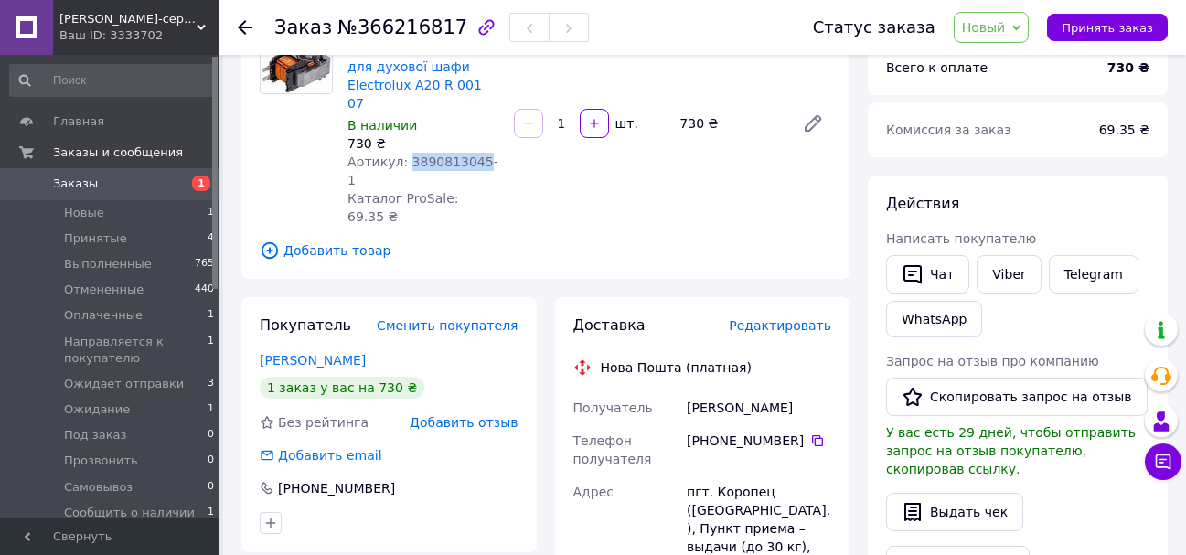
click at [987, 34] on span "Новый" at bounding box center [984, 27] width 44 height 15
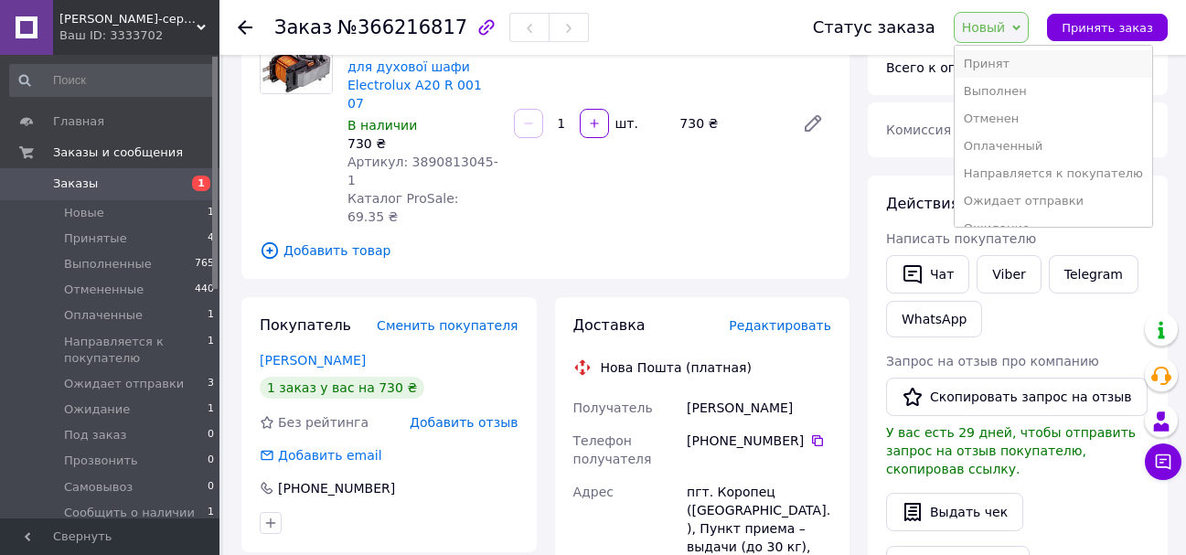
click at [992, 58] on li "Принят" at bounding box center [1054, 63] width 198 height 27
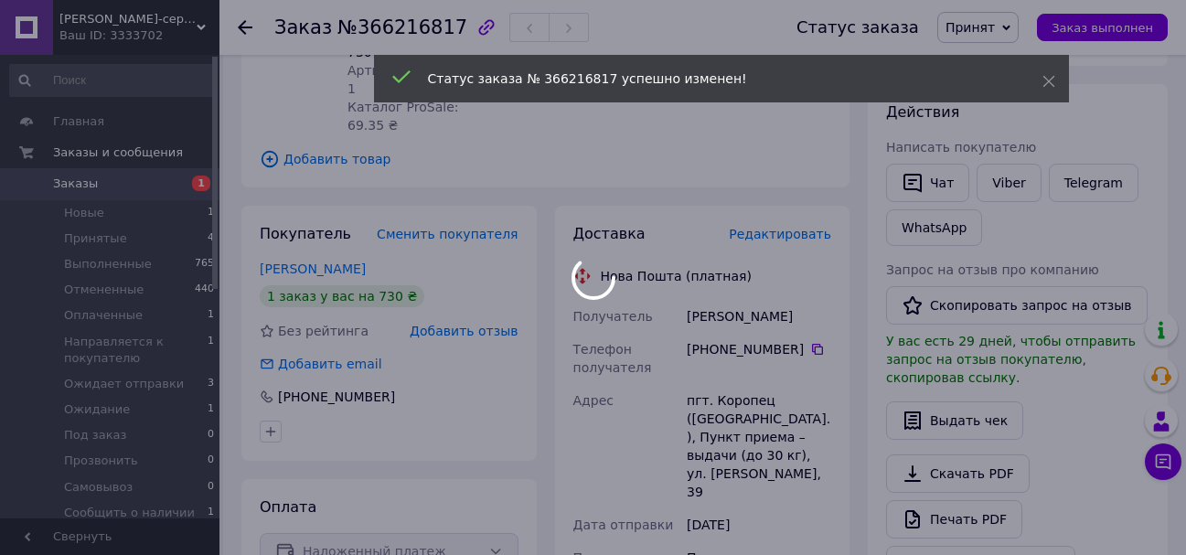
scroll to position [366, 0]
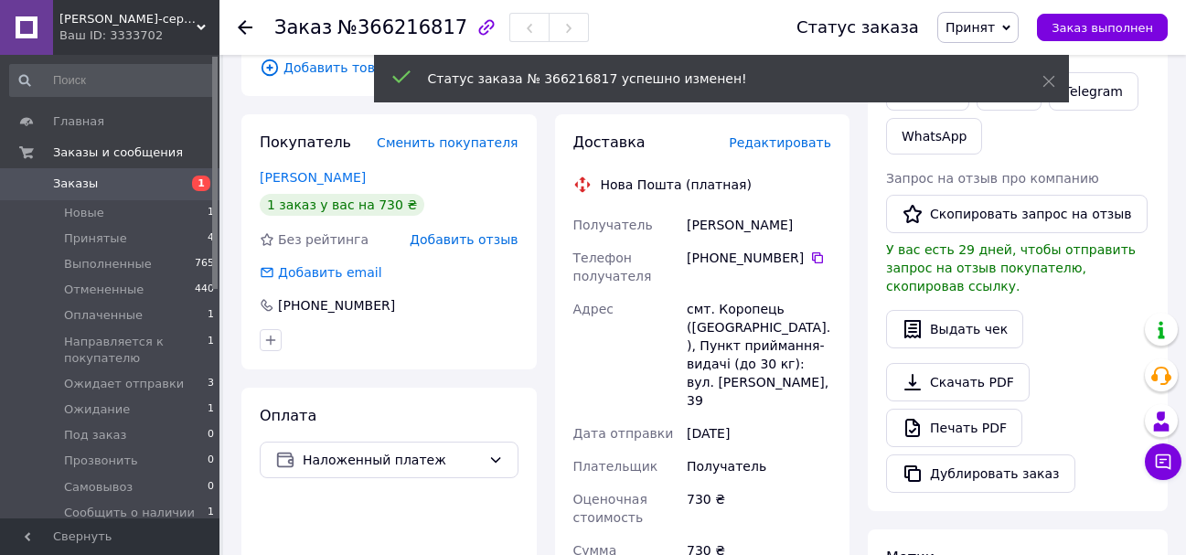
click at [986, 33] on span "Принят" at bounding box center [970, 27] width 49 height 15
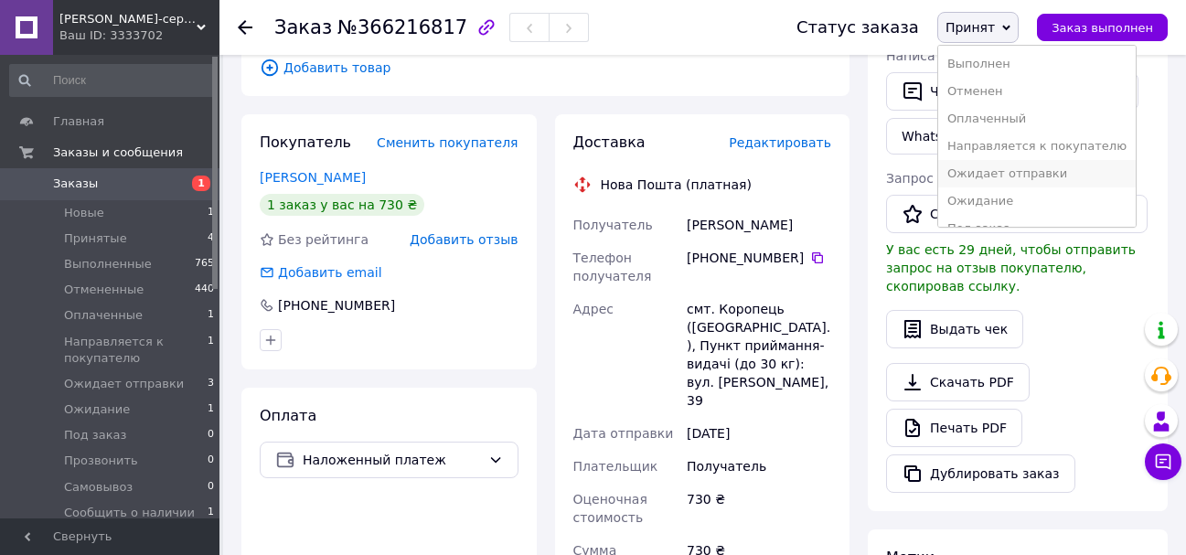
click at [996, 172] on li "Ожидает отправки" at bounding box center [1038, 173] width 198 height 27
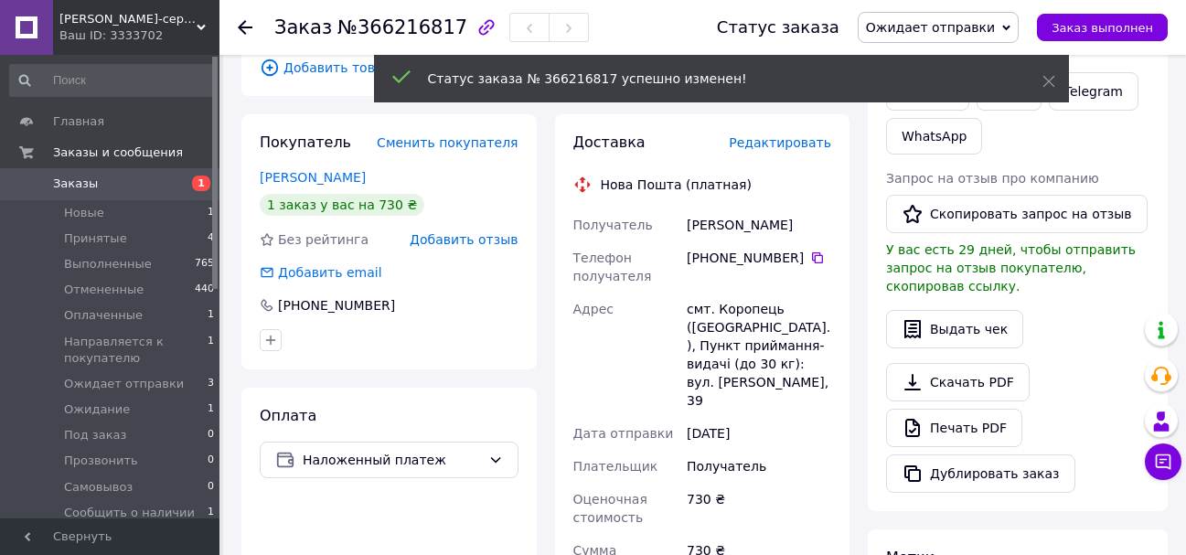
scroll to position [274, 0]
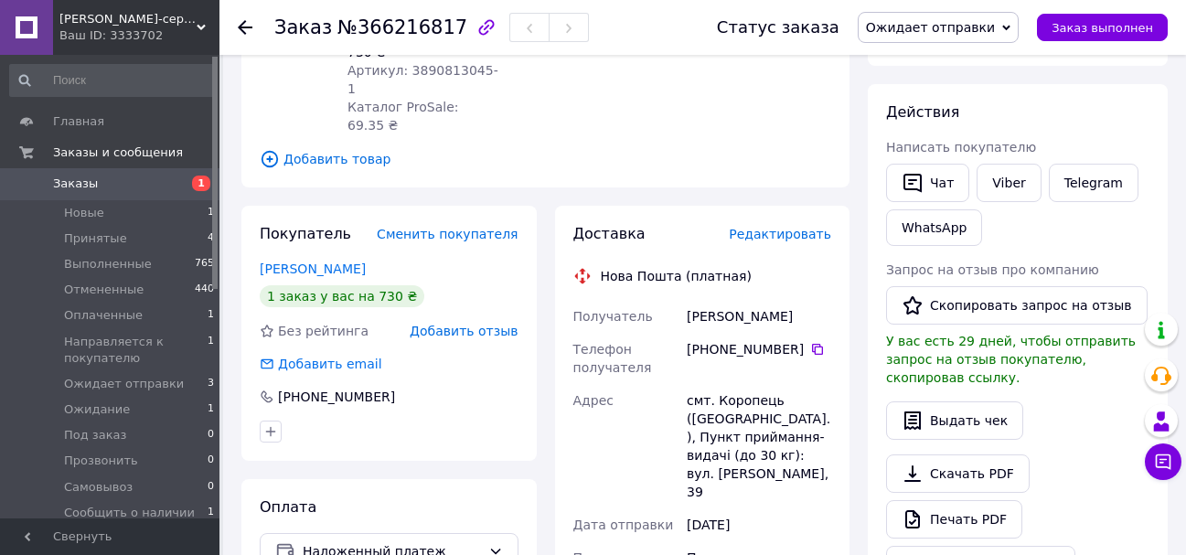
drag, startPoint x: 734, startPoint y: 294, endPoint x: 791, endPoint y: 289, distance: 57.8
click at [791, 340] on div "[PHONE_NUMBER]" at bounding box center [759, 349] width 145 height 18
copy div "67 479 74 05"
drag, startPoint x: 691, startPoint y: 259, endPoint x: 742, endPoint y: 253, distance: 51.5
click at [742, 300] on div "[PERSON_NAME]" at bounding box center [759, 316] width 152 height 33
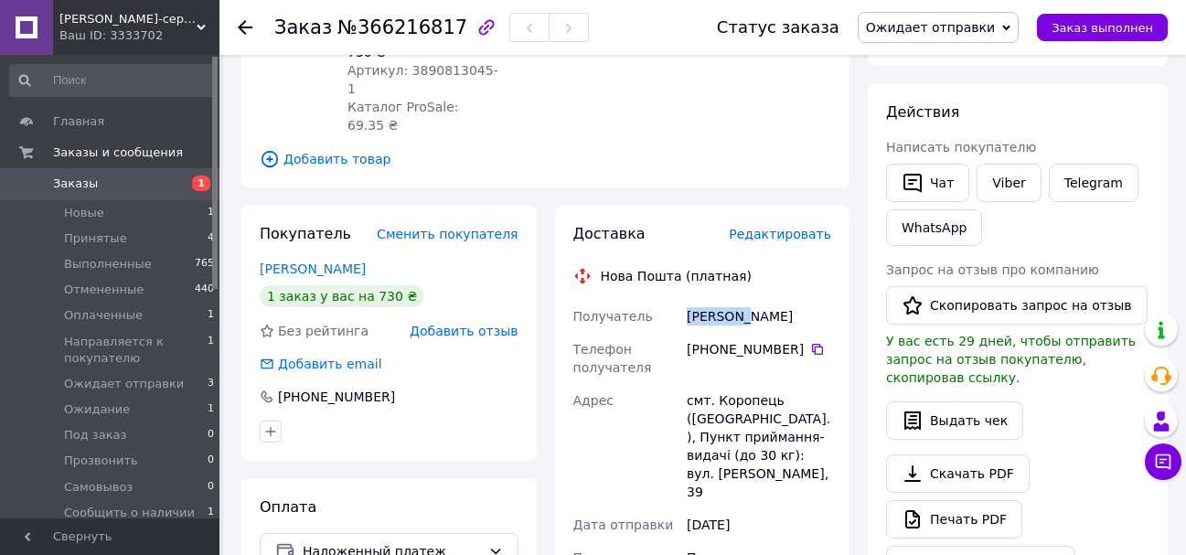
copy div "[PERSON_NAME]"
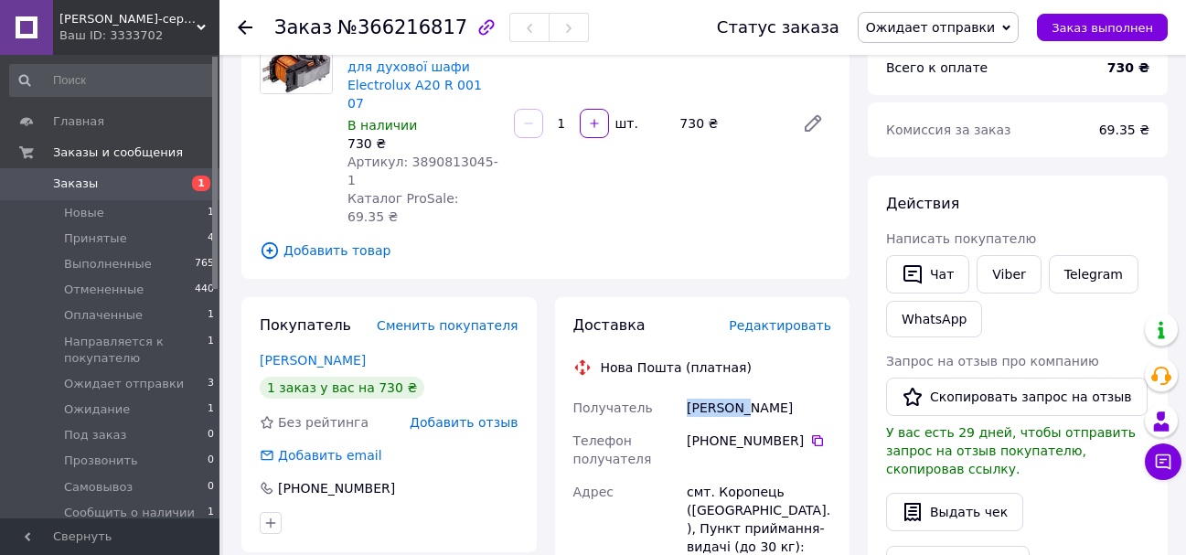
scroll to position [91, 0]
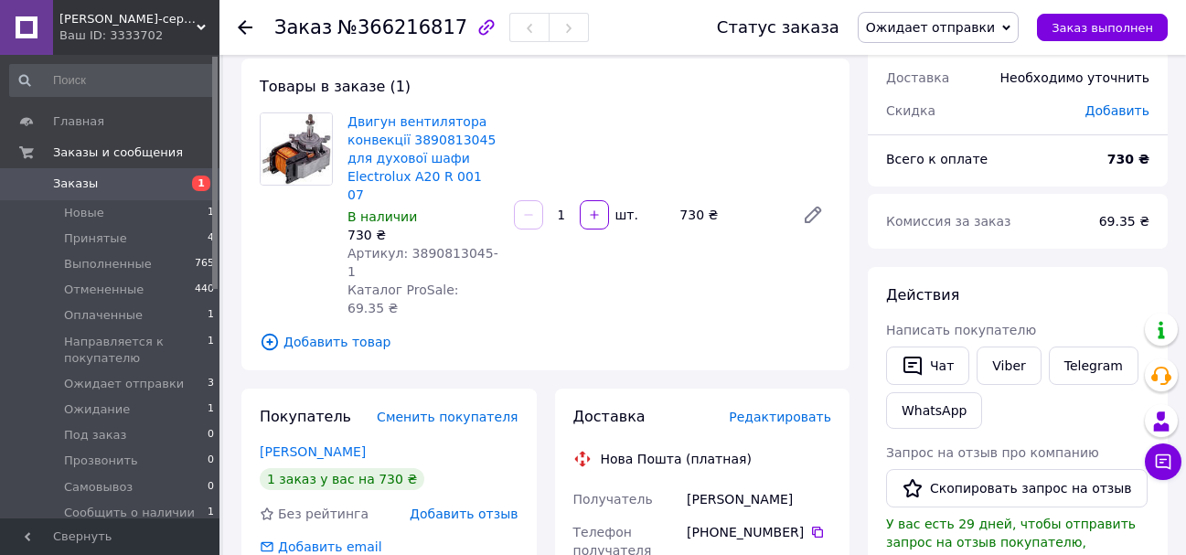
click at [242, 31] on use at bounding box center [245, 27] width 15 height 15
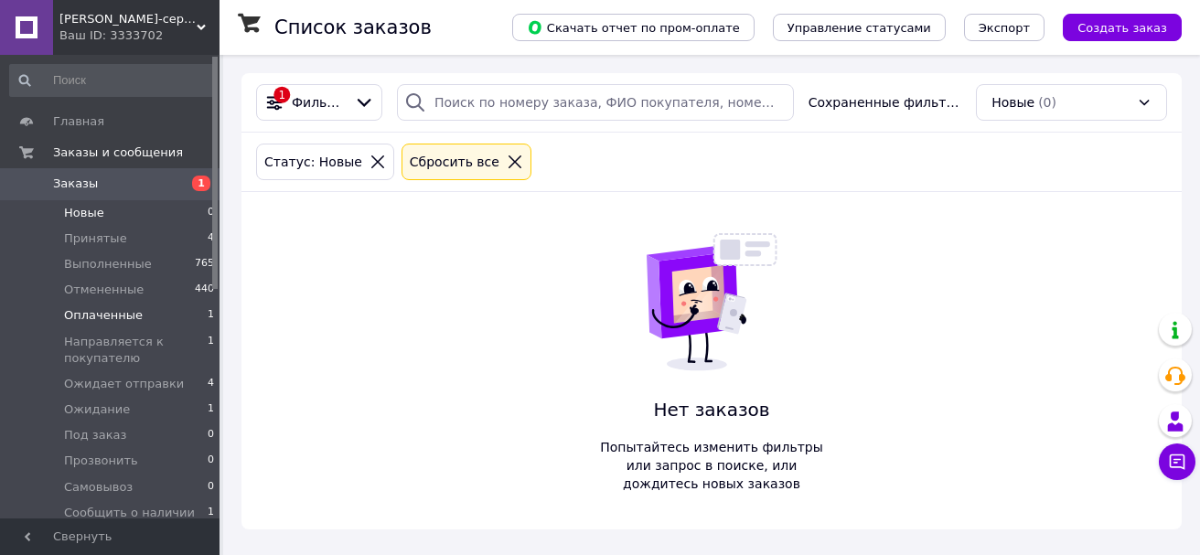
click at [148, 313] on li "Оплаченные 1" at bounding box center [112, 316] width 225 height 26
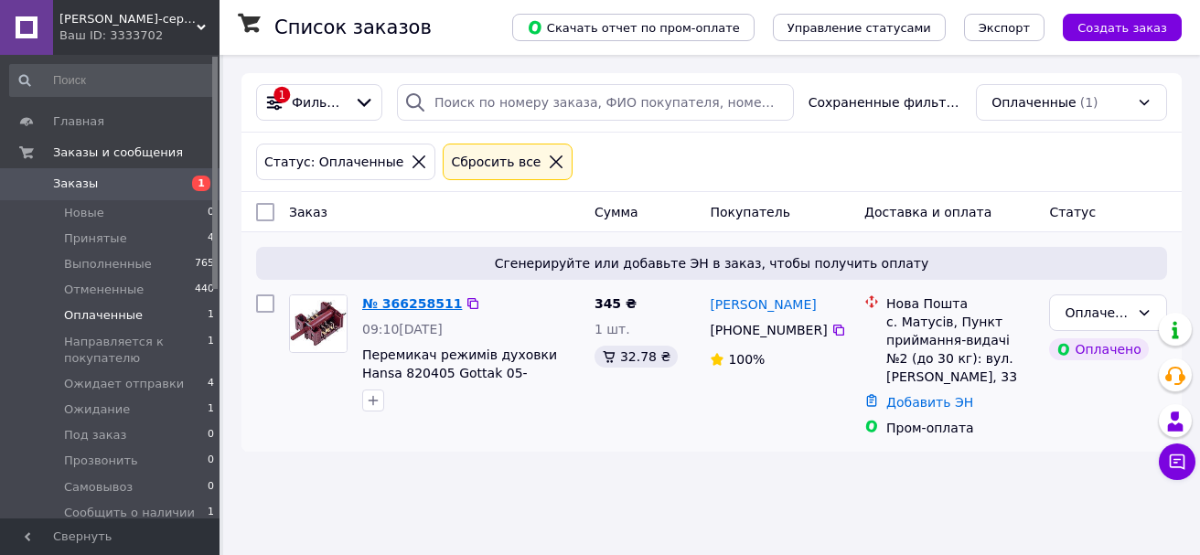
click at [408, 303] on link "№ 366258511" at bounding box center [412, 303] width 100 height 15
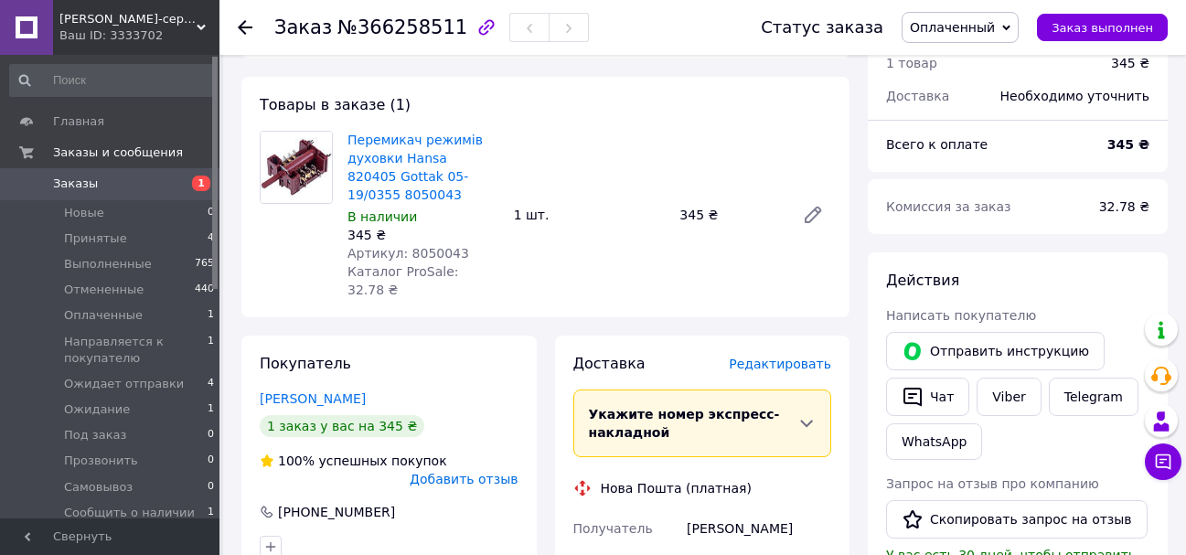
scroll to position [732, 0]
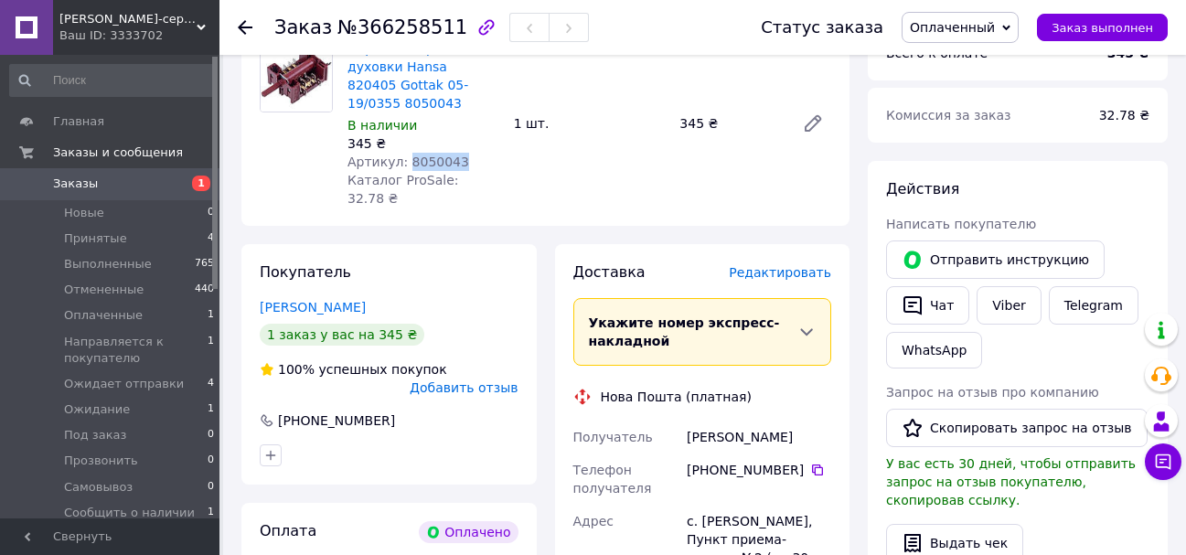
drag, startPoint x: 403, startPoint y: 122, endPoint x: 462, endPoint y: 119, distance: 59.5
click at [462, 153] on div "Артикул: 8050043" at bounding box center [424, 162] width 152 height 18
copy span "8050043"
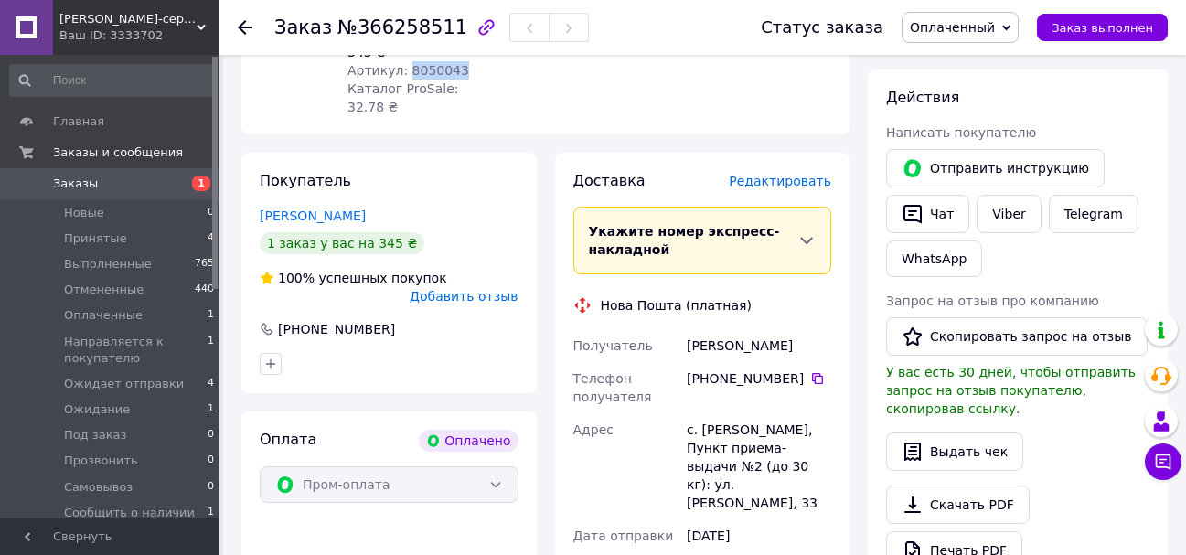
scroll to position [549, 0]
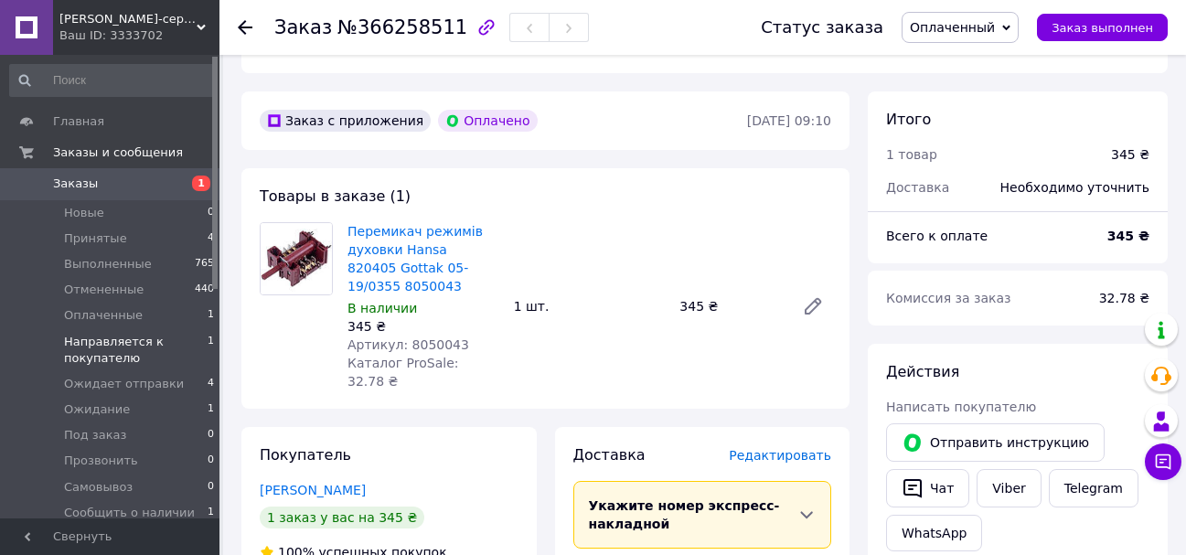
click at [126, 346] on span "Направляется к покупателю" at bounding box center [136, 350] width 144 height 33
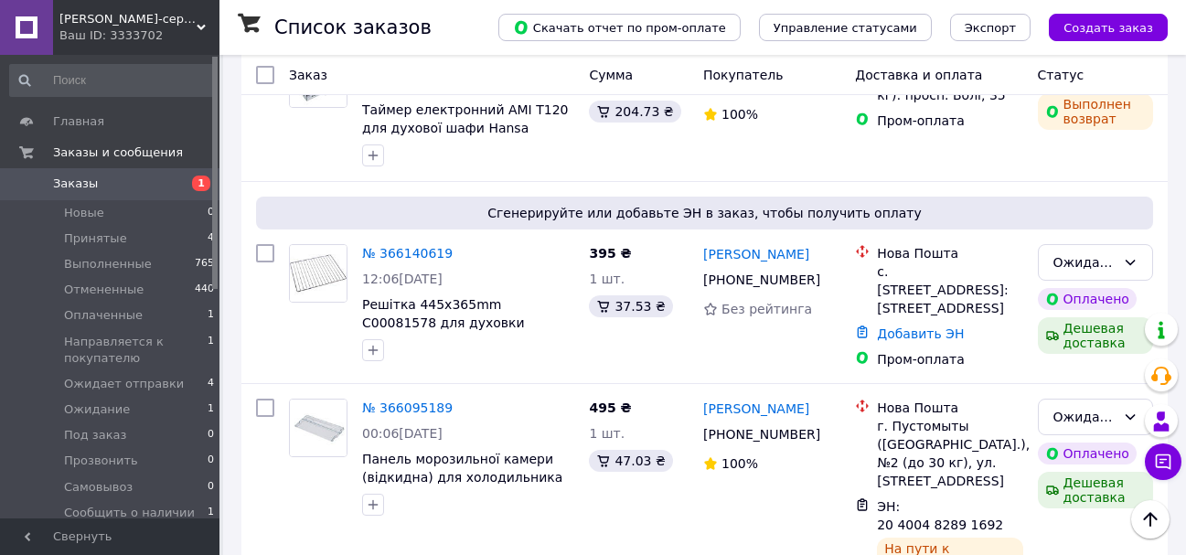
scroll to position [1281, 0]
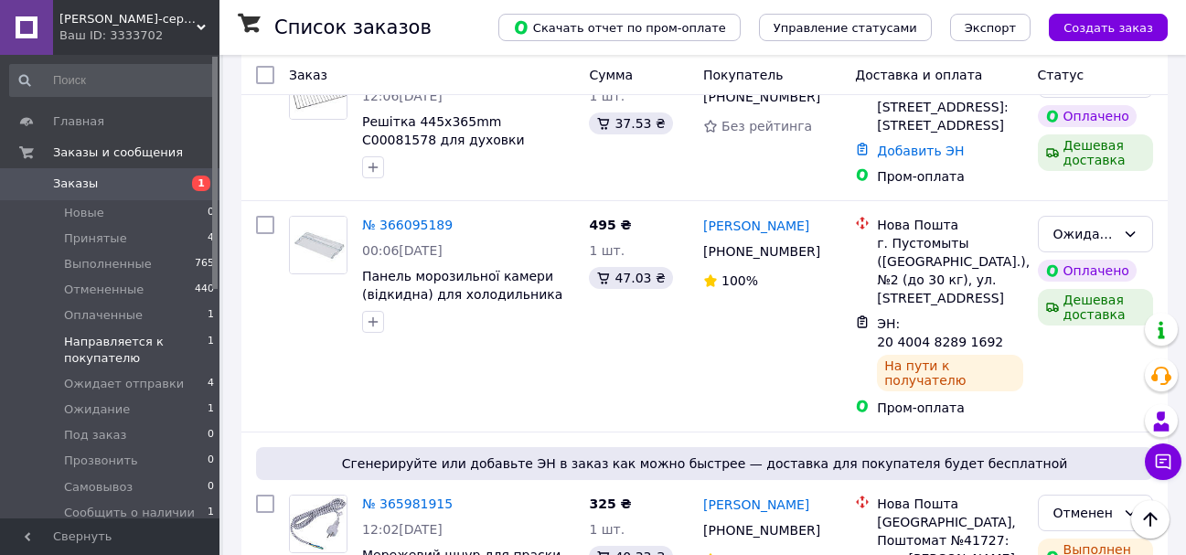
click at [86, 349] on span "Направляется к покупателю" at bounding box center [136, 350] width 144 height 33
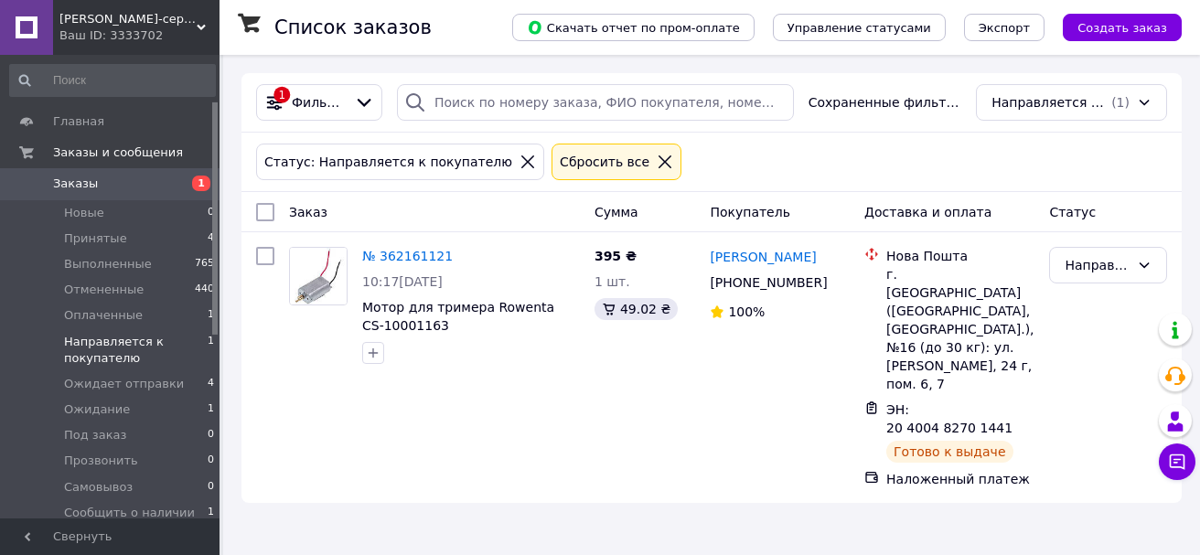
scroll to position [274, 0]
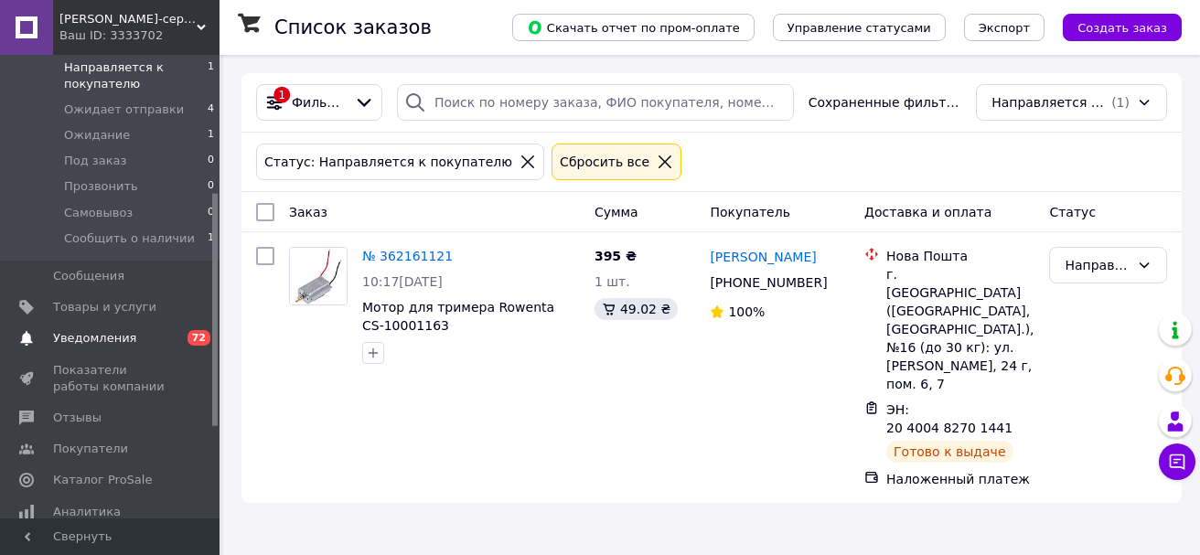
click at [83, 336] on span "Уведомления" at bounding box center [94, 338] width 83 height 16
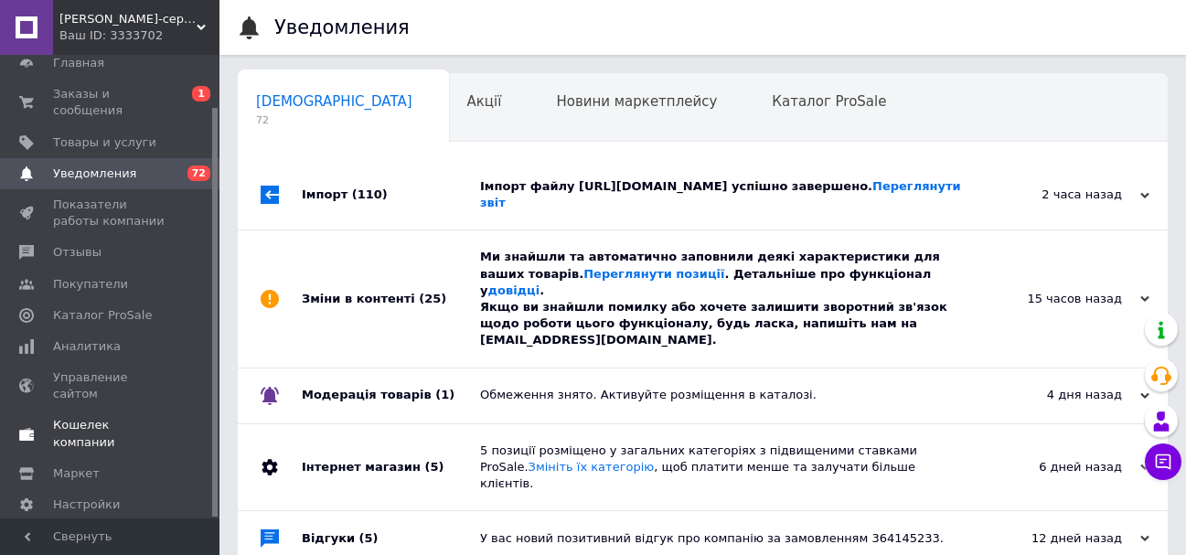
scroll to position [181, 0]
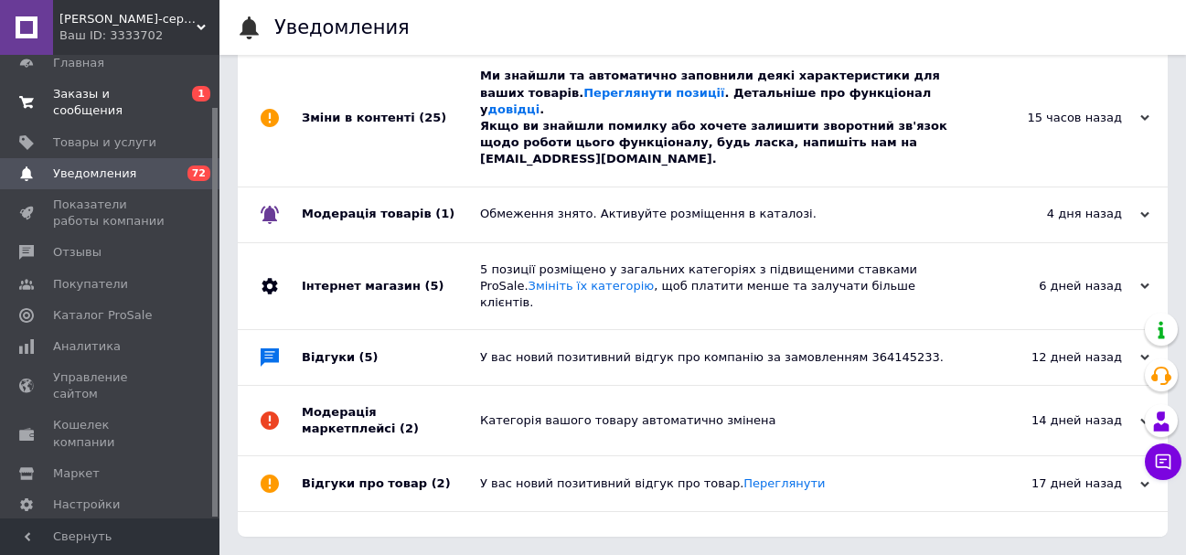
click at [161, 85] on link "Заказы и сообщения 0 1" at bounding box center [112, 103] width 225 height 48
